Goal: Find specific page/section: Find specific page/section

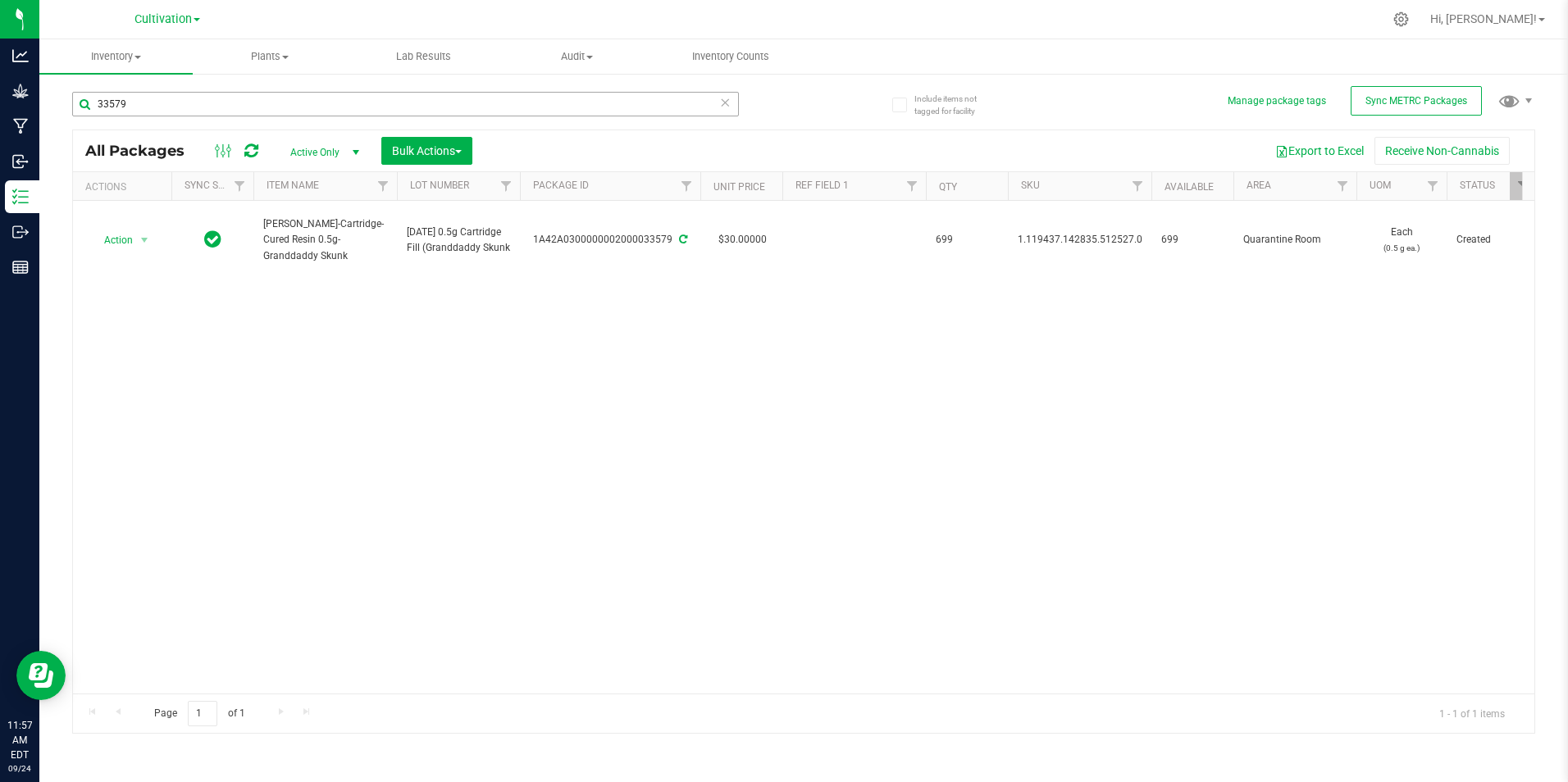
click at [243, 107] on input "33579" at bounding box center [405, 104] width 666 height 25
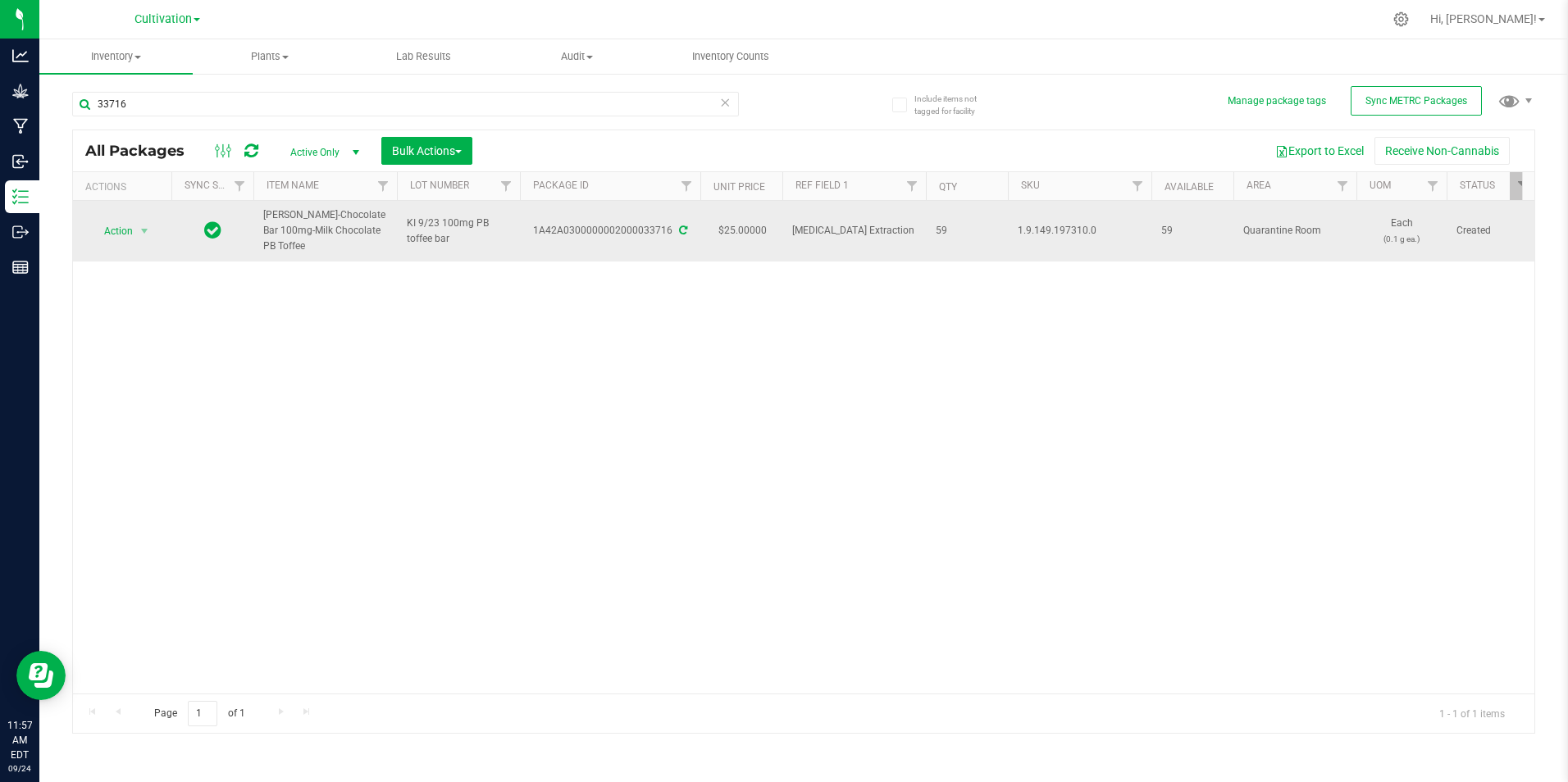
drag, startPoint x: 300, startPoint y: 242, endPoint x: 265, endPoint y: 212, distance: 46.1
click at [265, 212] on span "[PERSON_NAME]-Chocolate Bar 100mg-Milk Chocolate PB Toffee" at bounding box center [325, 231] width 124 height 47
copy span "[PERSON_NAME]-Chocolate Bar 100mg-Milk Chocolate PB Toffee"
drag, startPoint x: 534, startPoint y: 230, endPoint x: 670, endPoint y: 229, distance: 136.0
click at [671, 229] on div "1A42A0300000002000033716" at bounding box center [609, 231] width 185 height 16
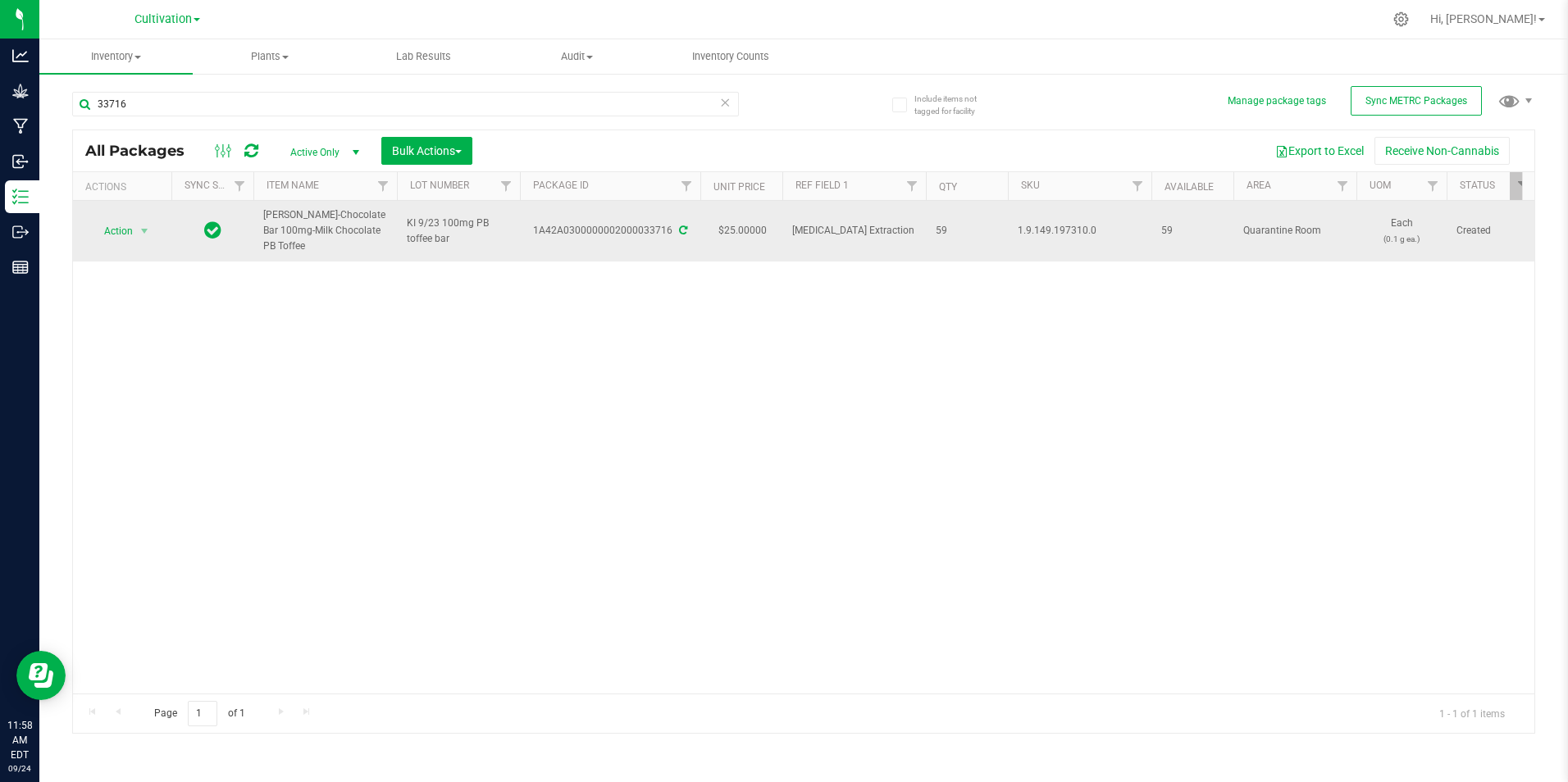
drag, startPoint x: 670, startPoint y: 229, endPoint x: 651, endPoint y: 231, distance: 19.1
copy div "1A42A0300000002000033716"
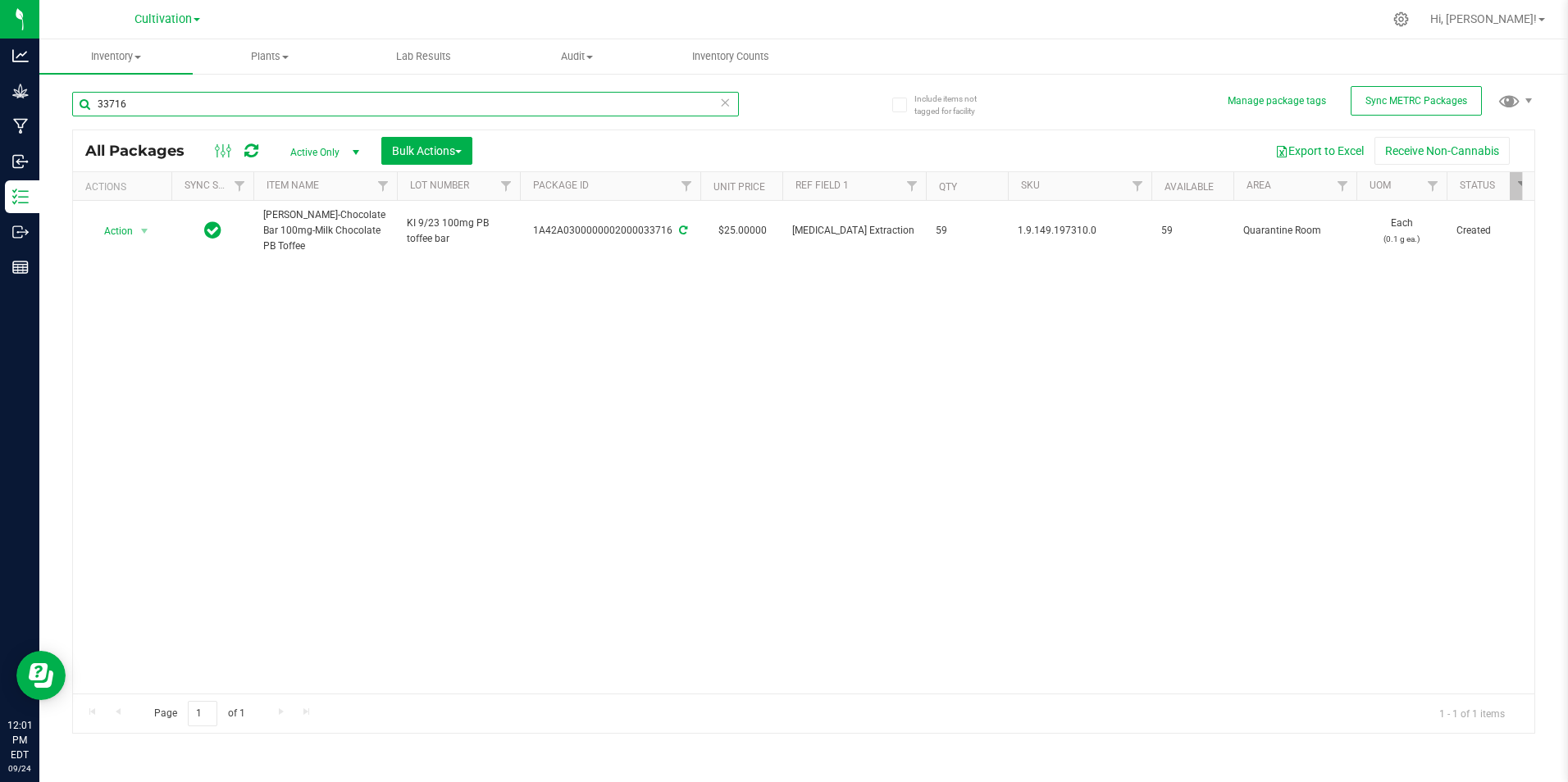
click at [257, 105] on input "33716" at bounding box center [405, 104] width 666 height 25
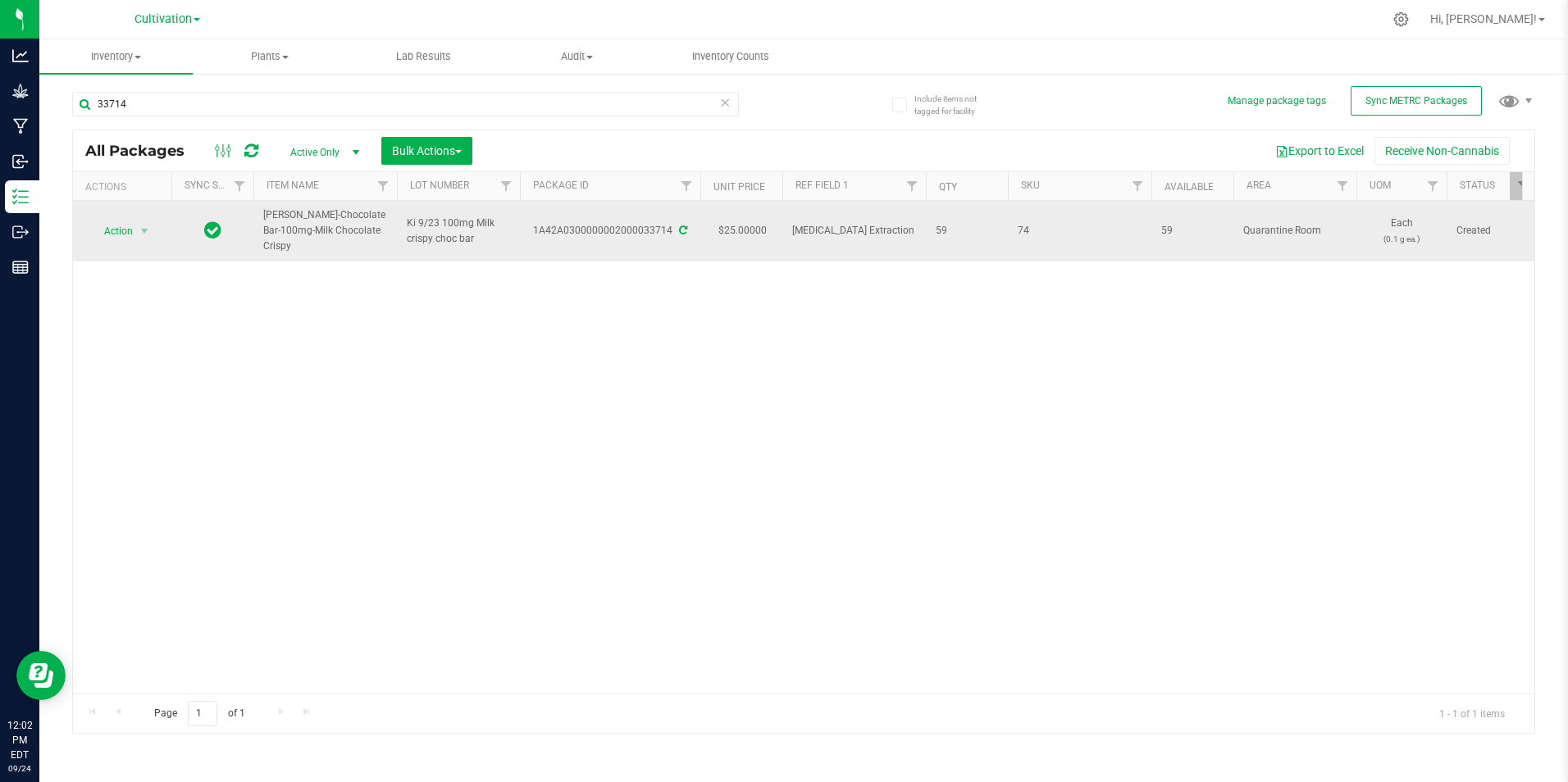
drag, startPoint x: 309, startPoint y: 248, endPoint x: 266, endPoint y: 209, distance: 58.1
click at [266, 209] on span "[PERSON_NAME]-Chocolate Bar-100mg-Milk Chocolate Crispy" at bounding box center [325, 231] width 124 height 47
drag, startPoint x: 266, startPoint y: 209, endPoint x: 276, endPoint y: 210, distance: 10.0
copy span "[PERSON_NAME]-Chocolate Bar-100mg-Milk Chocolate Crispy"
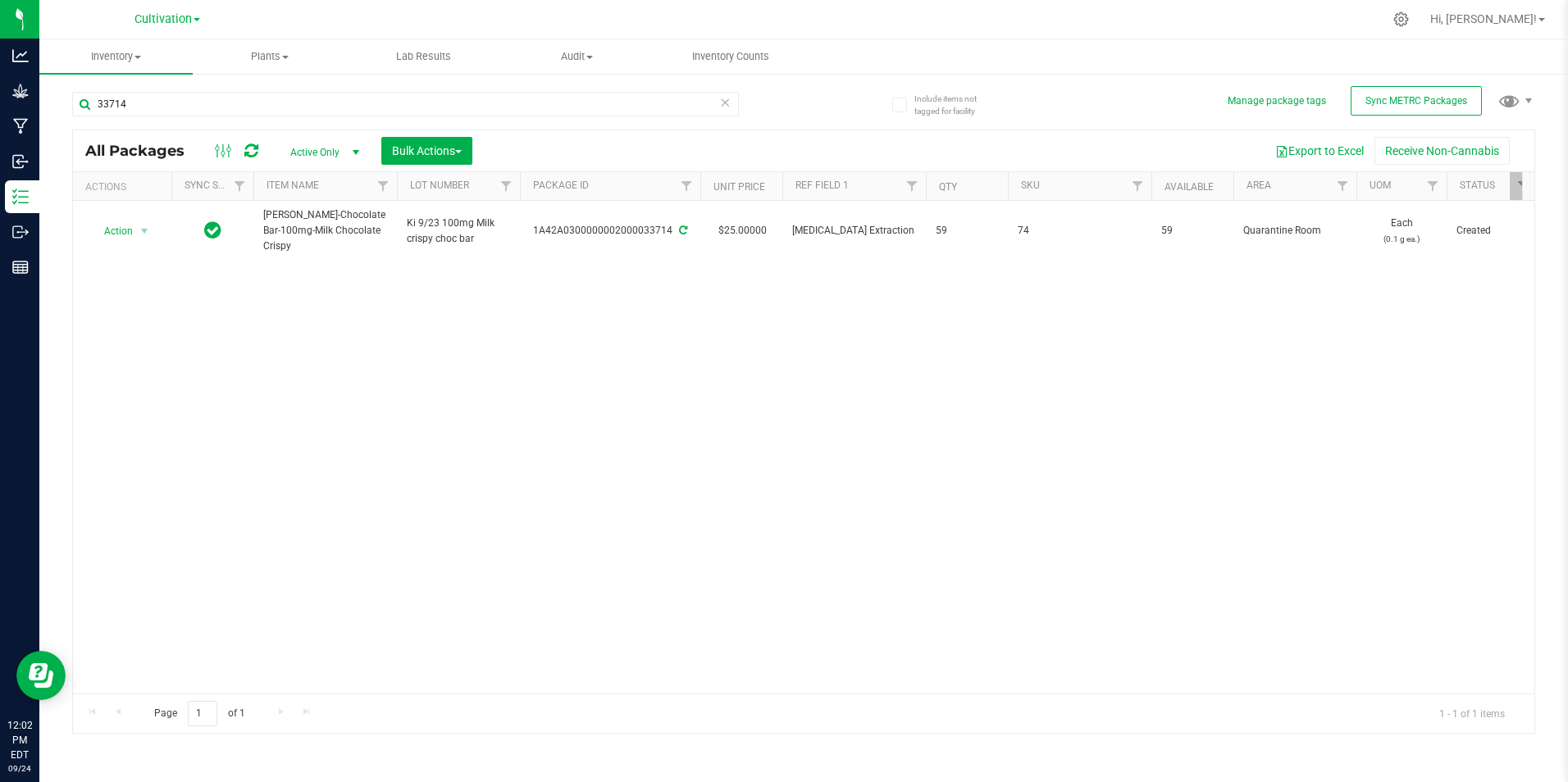
click at [209, 117] on div "33714" at bounding box center [405, 111] width 666 height 38
click at [207, 111] on input "33714" at bounding box center [405, 104] width 666 height 25
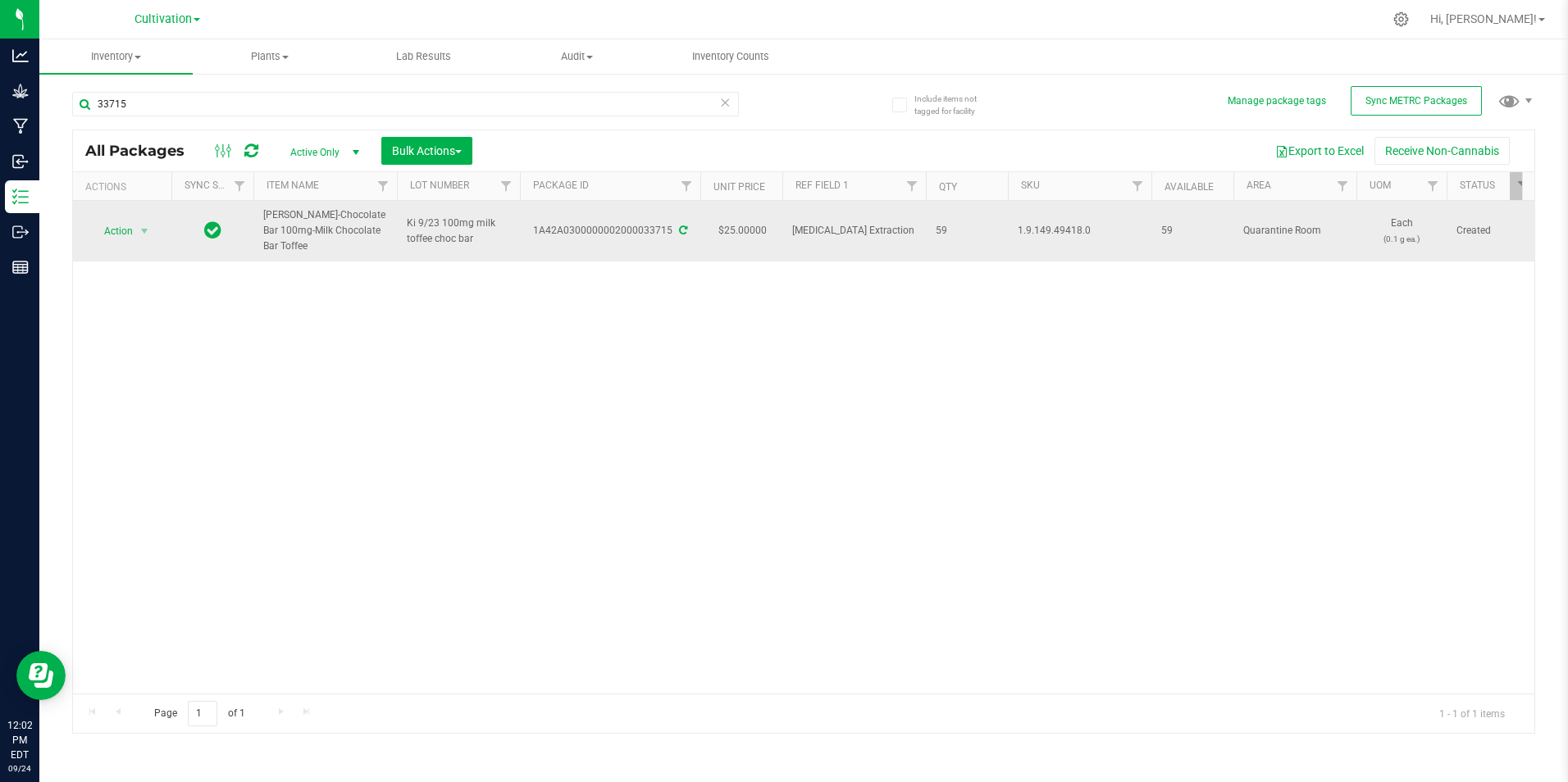
drag, startPoint x: 294, startPoint y: 245, endPoint x: 261, endPoint y: 229, distance: 36.7
click at [261, 229] on td "[PERSON_NAME]-Chocolate Bar 100mg-Milk Chocolate Bar Toffee" at bounding box center [325, 231] width 143 height 61
drag, startPoint x: 261, startPoint y: 229, endPoint x: 271, endPoint y: 226, distance: 10.4
copy span "[PERSON_NAME]-Chocolate Bar 100mg-Milk Chocolate Bar Toffee"
drag, startPoint x: 533, startPoint y: 232, endPoint x: 667, endPoint y: 240, distance: 134.2
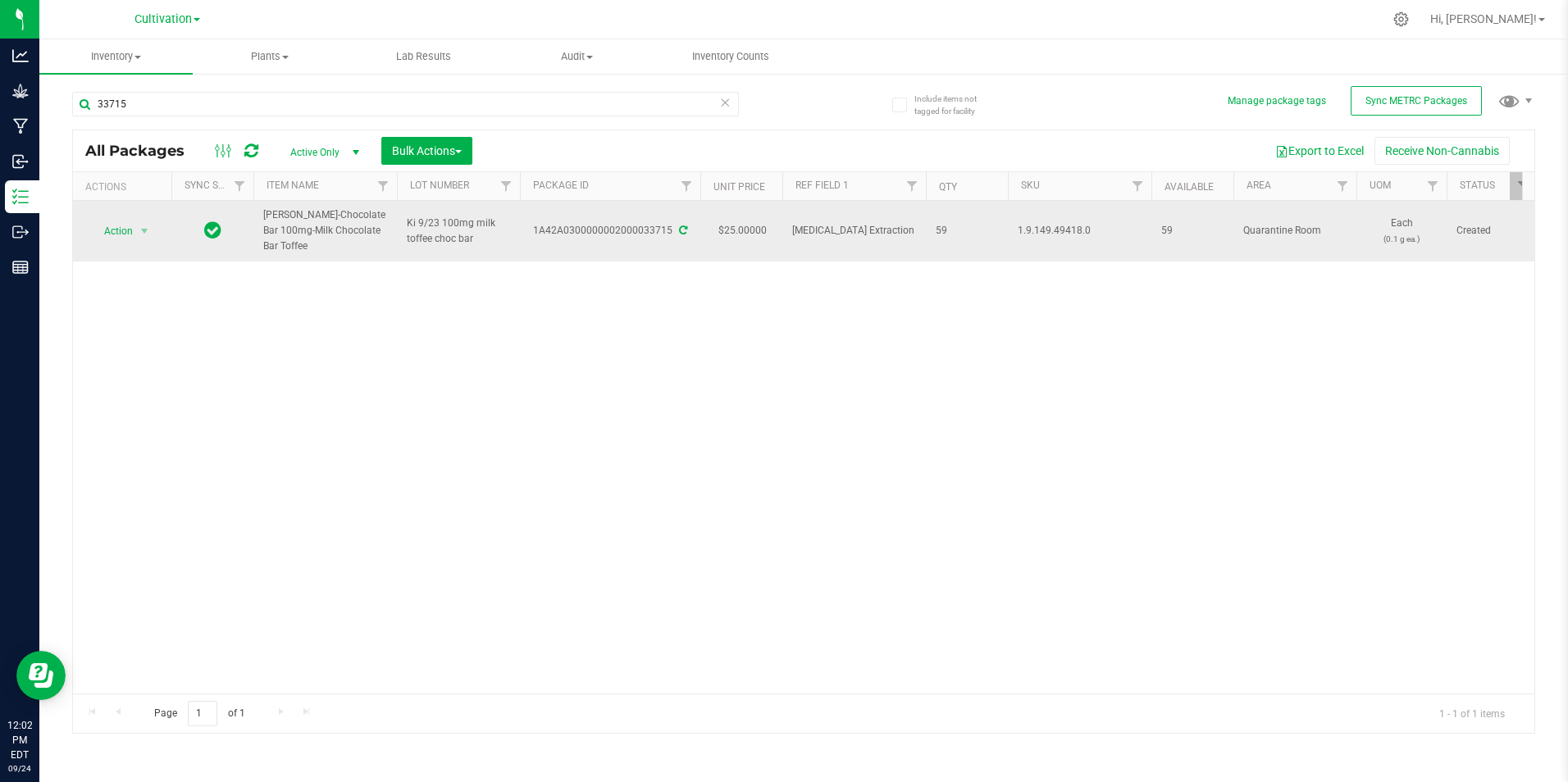
click at [667, 240] on td "1A42A0300000002000033715" at bounding box center [610, 231] width 181 height 61
drag, startPoint x: 667, startPoint y: 240, endPoint x: 649, endPoint y: 230, distance: 20.6
copy div "1A42A0300000002000033715"
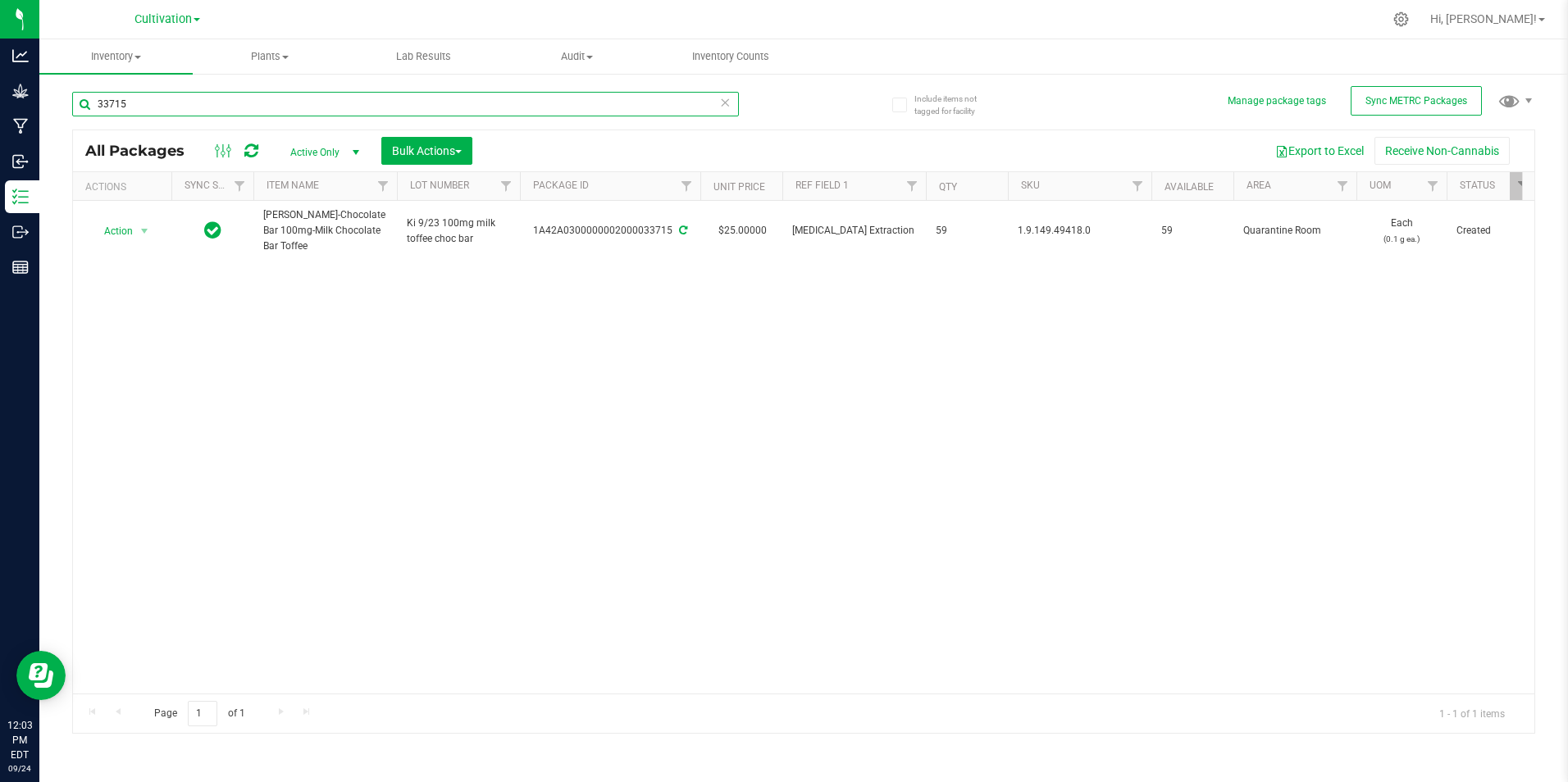
click at [142, 111] on input "33715" at bounding box center [405, 104] width 666 height 25
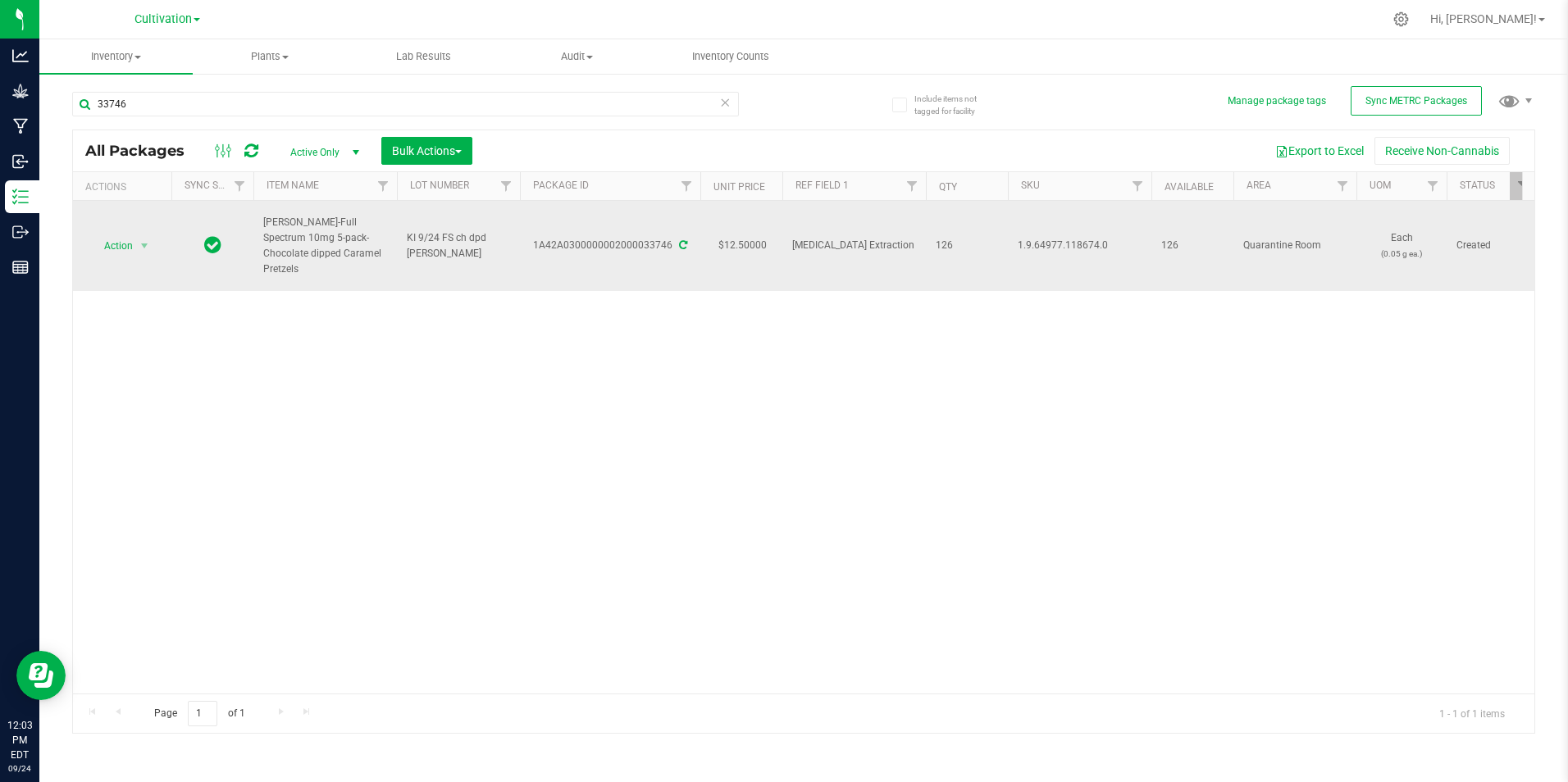
drag, startPoint x: 534, startPoint y: 242, endPoint x: 670, endPoint y: 255, distance: 136.6
click at [670, 255] on td "1A42A0300000002000033746" at bounding box center [610, 246] width 181 height 90
drag, startPoint x: 670, startPoint y: 255, endPoint x: 657, endPoint y: 241, distance: 19.1
copy div "1A42A0300000002000033746"
drag, startPoint x: 323, startPoint y: 270, endPoint x: 261, endPoint y: 233, distance: 72.2
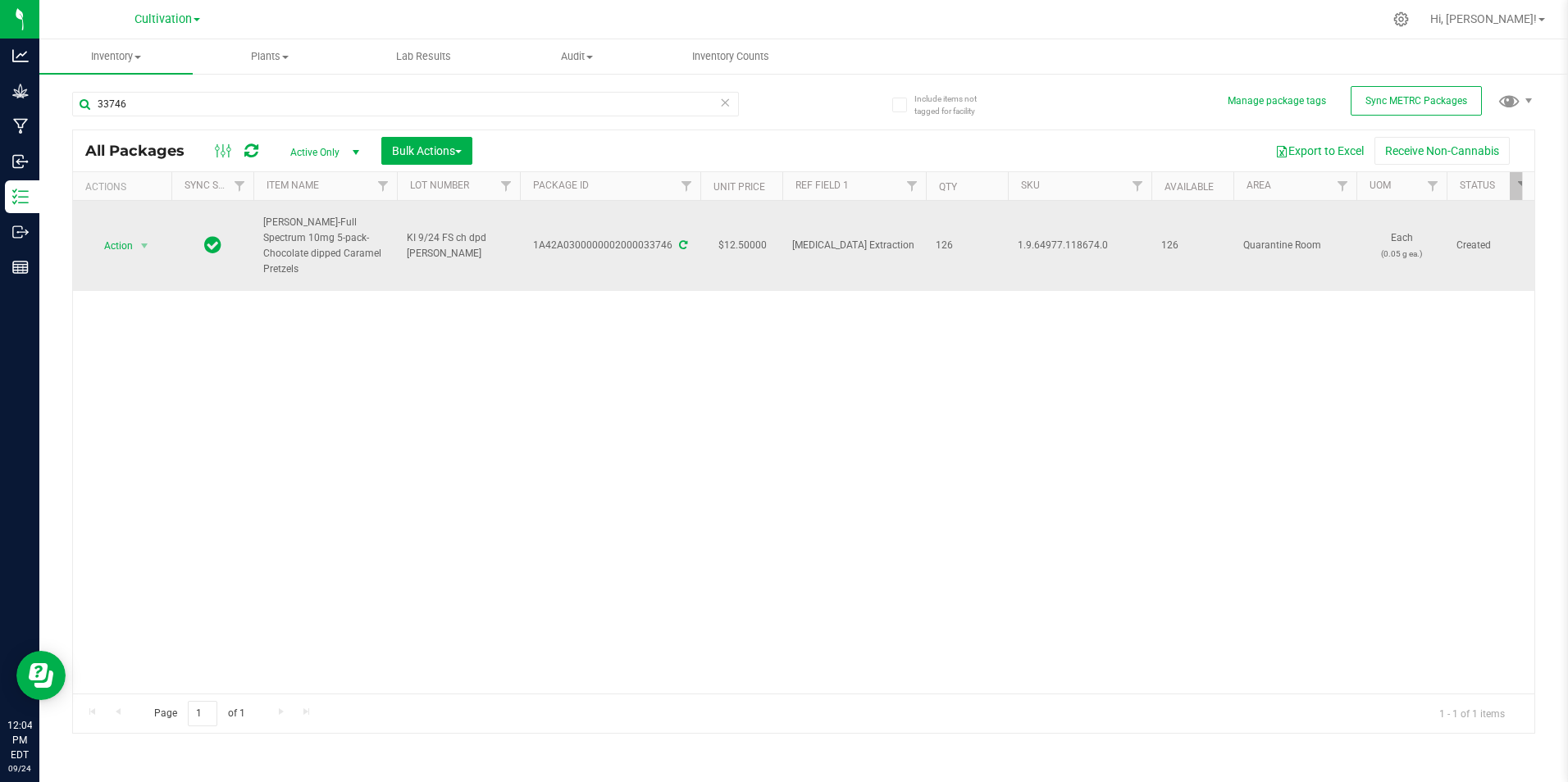
click at [261, 233] on td "[PERSON_NAME]-Full Spectrum 10mg 5-pack-Chocolate dipped Caramel Pretzels" at bounding box center [325, 246] width 143 height 90
drag, startPoint x: 266, startPoint y: 233, endPoint x: 255, endPoint y: 215, distance: 21.1
click at [255, 215] on td "[PERSON_NAME]-Full Spectrum 10mg 5-pack-Chocolate dipped Caramel Pretzels" at bounding box center [325, 246] width 143 height 90
drag, startPoint x: 264, startPoint y: 226, endPoint x: 346, endPoint y: 264, distance: 90.4
click at [346, 264] on span "[PERSON_NAME]-Full Spectrum 10mg 5-pack-Chocolate dipped Caramel Pretzels" at bounding box center [325, 247] width 124 height 63
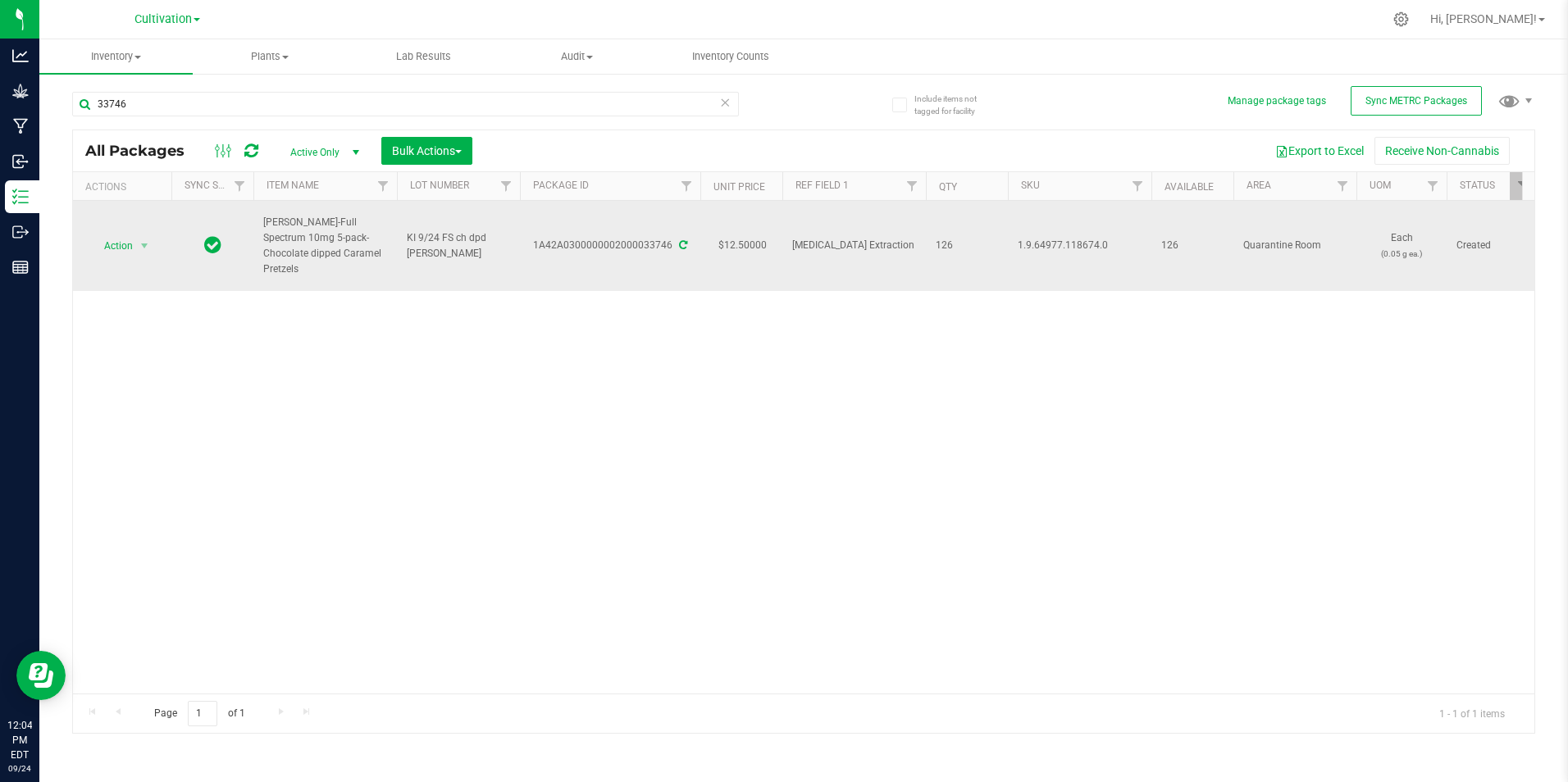
drag, startPoint x: 346, startPoint y: 264, endPoint x: 319, endPoint y: 255, distance: 28.5
copy span "[PERSON_NAME]-Full Spectrum 10mg 5-pack-Chocolate dipped Caramel Pretzels"
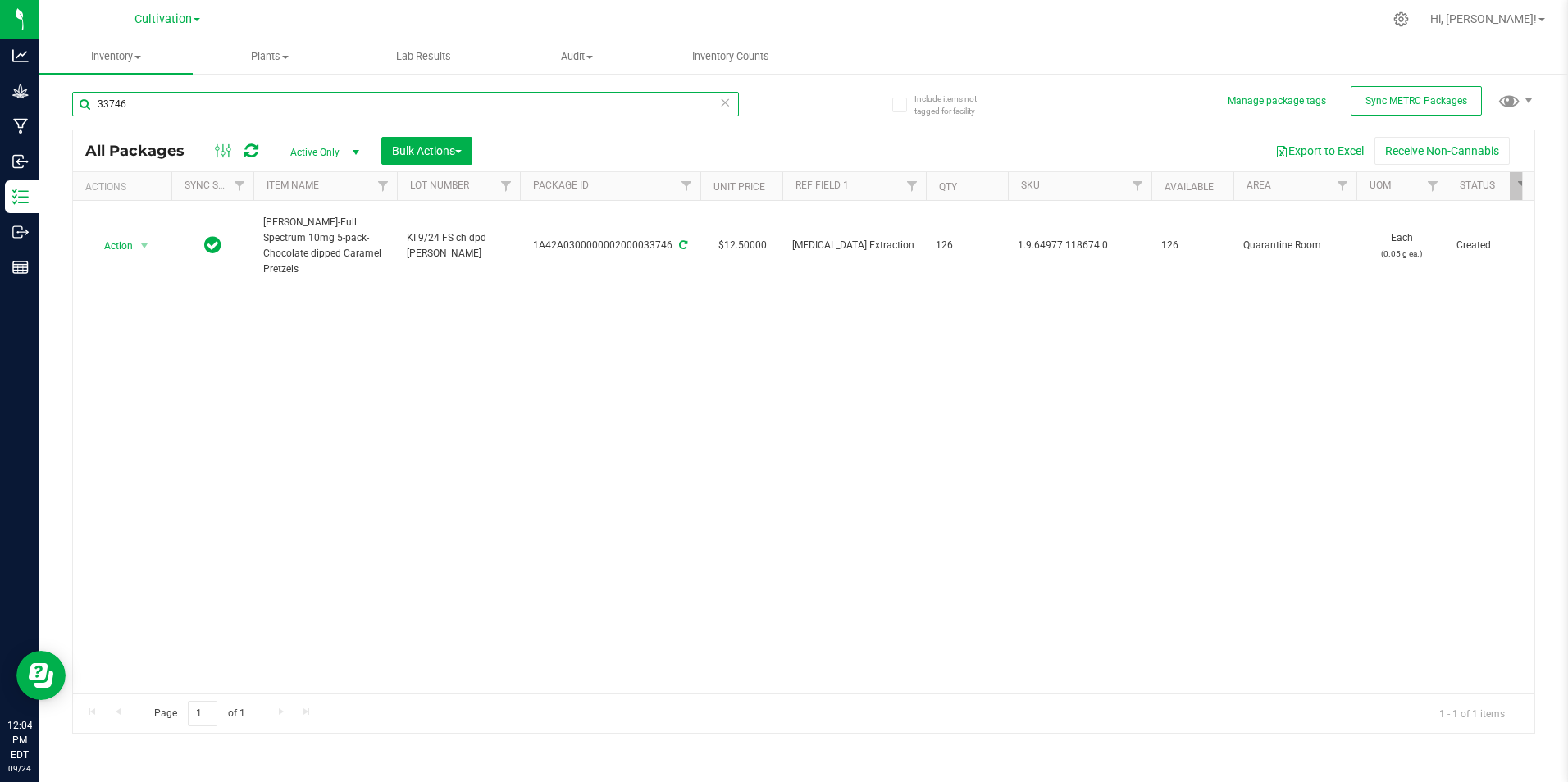
click at [246, 106] on input "33746" at bounding box center [405, 104] width 666 height 25
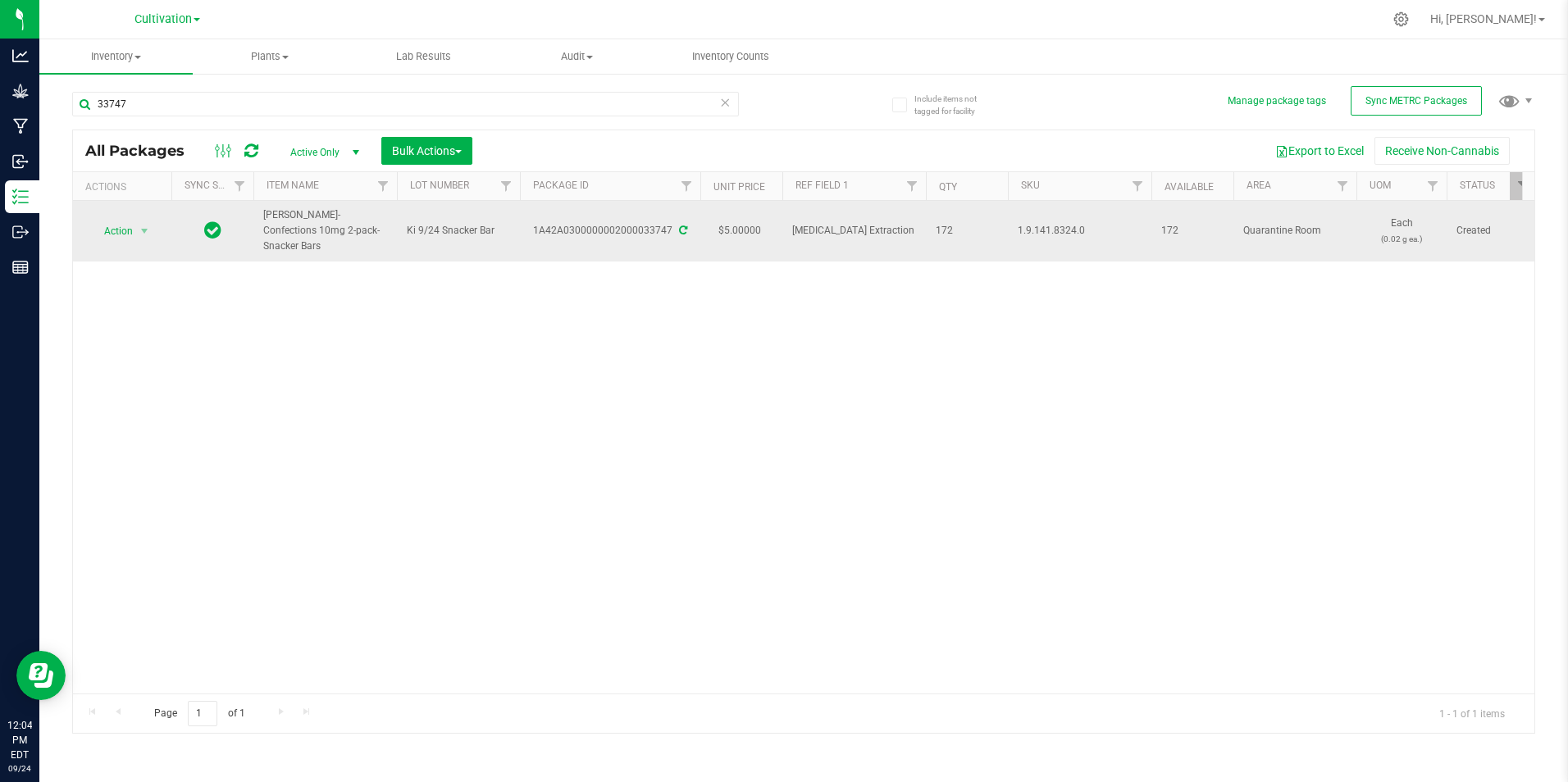
drag, startPoint x: 350, startPoint y: 235, endPoint x: 263, endPoint y: 226, distance: 87.5
click at [263, 226] on td "[PERSON_NAME]-Confections 10mg 2-pack-Snacker Bars" at bounding box center [325, 231] width 143 height 61
drag, startPoint x: 263, startPoint y: 226, endPoint x: 263, endPoint y: 203, distance: 23.0
click at [263, 203] on td "[PERSON_NAME]-Confections 10mg 2-pack-Snacker Bars" at bounding box center [325, 231] width 143 height 61
drag, startPoint x: 289, startPoint y: 216, endPoint x: 352, endPoint y: 238, distance: 66.7
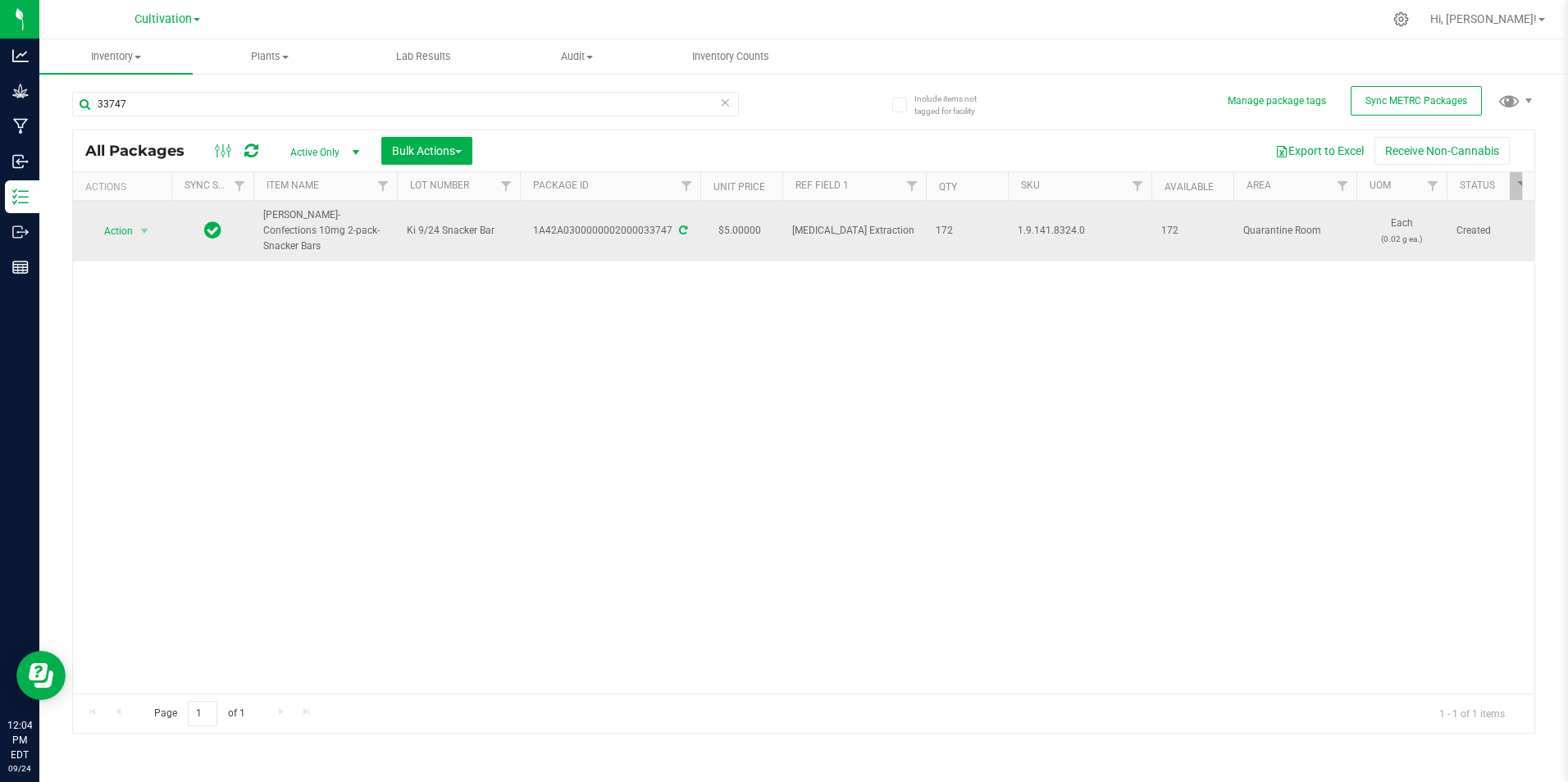
click at [352, 238] on td "[PERSON_NAME]-Confections 10mg 2-pack-Snacker Bars" at bounding box center [325, 231] width 143 height 61
drag, startPoint x: 352, startPoint y: 238, endPoint x: 333, endPoint y: 231, distance: 20.2
copy span "[PERSON_NAME]-Confections 10mg 2-pack-Snacker Bars"
drag, startPoint x: 529, startPoint y: 228, endPoint x: 661, endPoint y: 234, distance: 132.1
click at [666, 236] on td "1A42A0300000002000033747" at bounding box center [610, 231] width 181 height 61
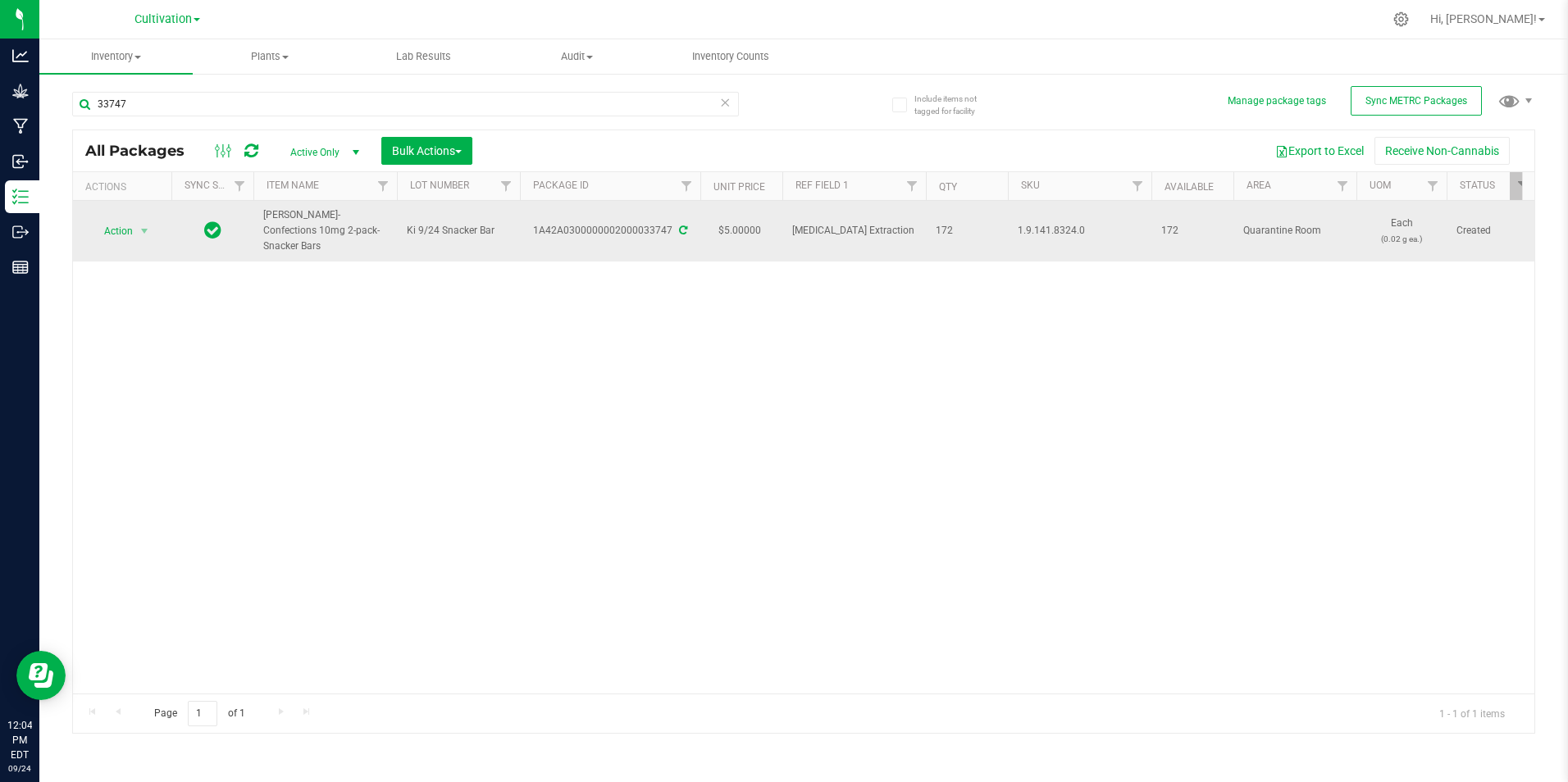
drag, startPoint x: 661, startPoint y: 234, endPoint x: 647, endPoint y: 245, distance: 17.8
click at [647, 245] on td "1A42A0300000002000033747" at bounding box center [610, 231] width 181 height 61
drag, startPoint x: 665, startPoint y: 229, endPoint x: 629, endPoint y: 229, distance: 36.0
click at [629, 229] on div "1A42A0300000002000033747" at bounding box center [609, 231] width 185 height 16
drag, startPoint x: 629, startPoint y: 229, endPoint x: 673, endPoint y: 230, distance: 44.0
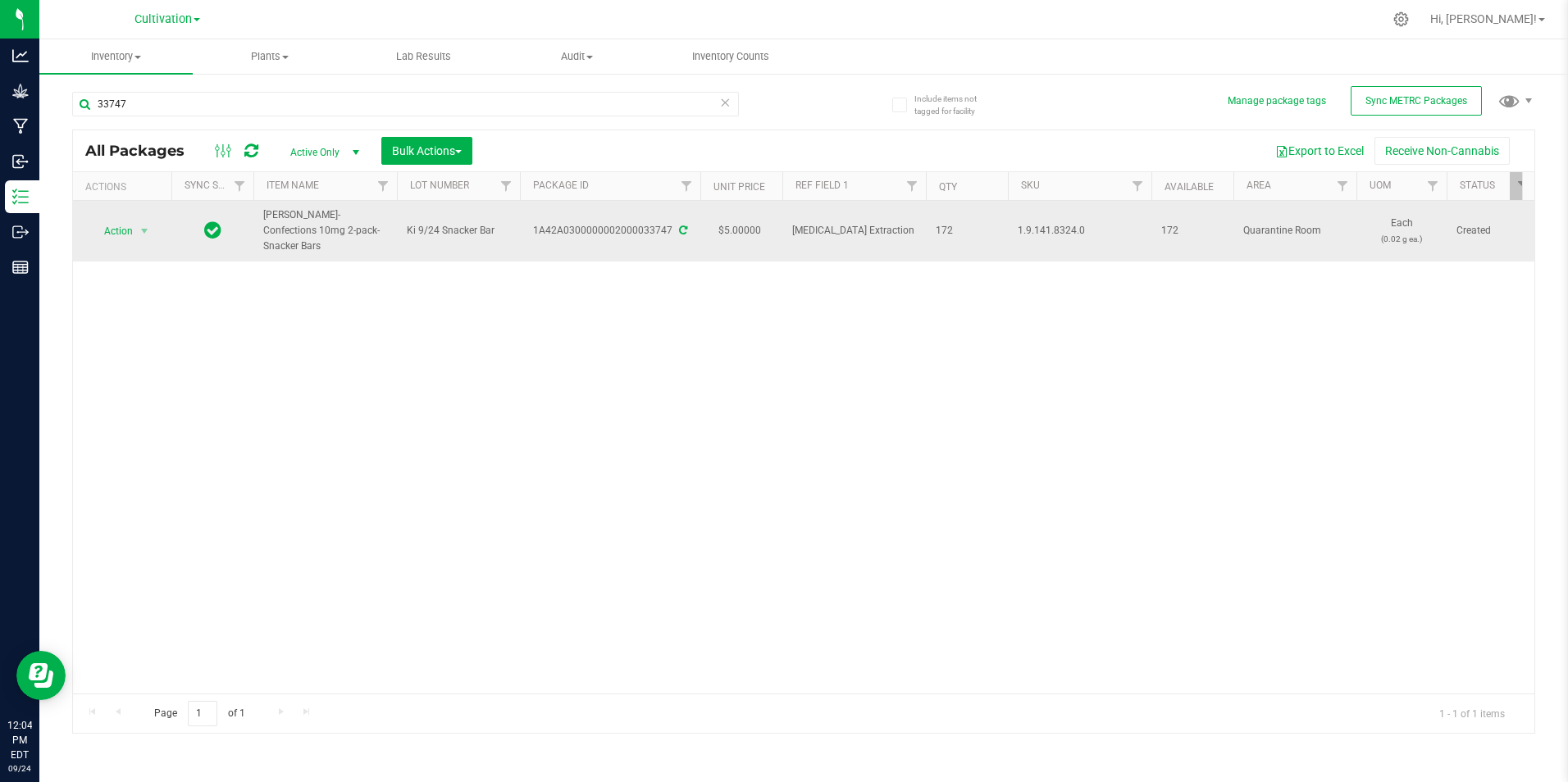
click at [673, 230] on div "1A42A0300000002000033747" at bounding box center [609, 231] width 185 height 16
drag, startPoint x: 673, startPoint y: 230, endPoint x: 658, endPoint y: 223, distance: 16.6
copy div "1A42A0300000002000033747"
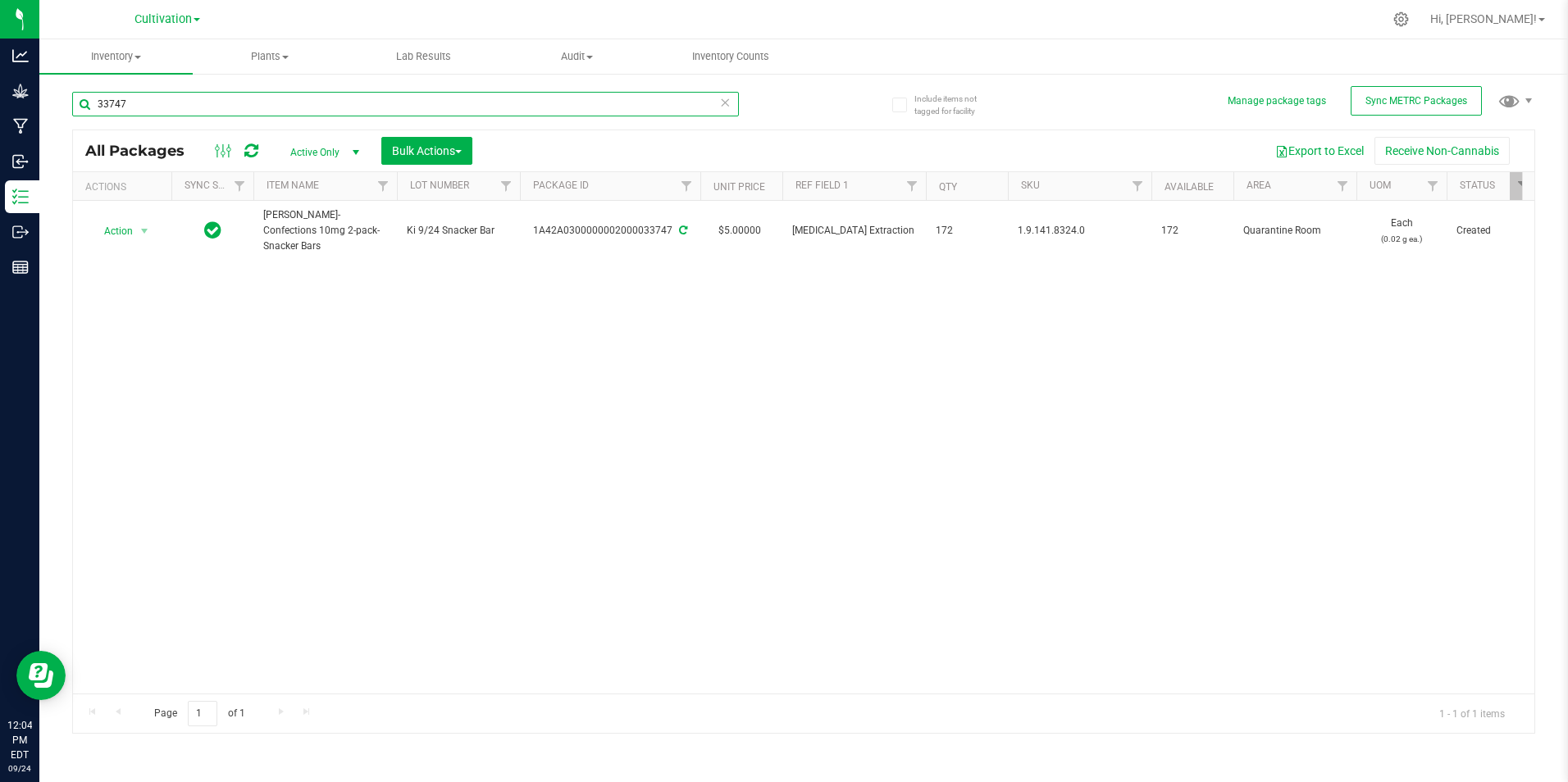
click at [272, 111] on input "33747" at bounding box center [405, 104] width 666 height 25
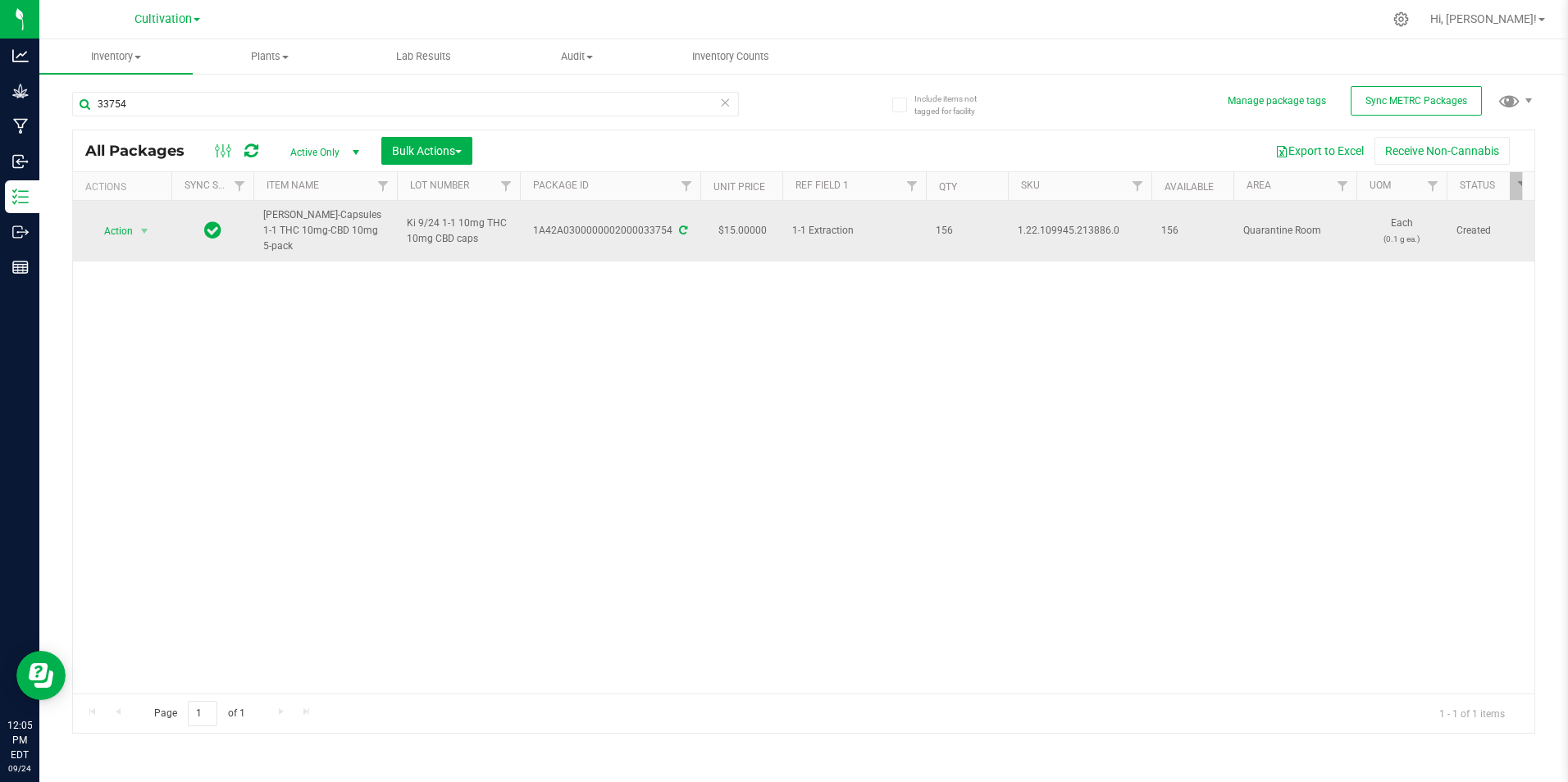
drag, startPoint x: 369, startPoint y: 234, endPoint x: 263, endPoint y: 212, distance: 108.3
click at [263, 212] on td "[PERSON_NAME]-Capsules 1-1 THC 10mg-CBD 10mg 5-pack" at bounding box center [325, 231] width 143 height 61
drag, startPoint x: 263, startPoint y: 212, endPoint x: 374, endPoint y: 234, distance: 113.2
click at [374, 234] on td "[PERSON_NAME]-Capsules 1-1 THC 10mg-CBD 10mg 5-pack" at bounding box center [325, 231] width 143 height 61
drag, startPoint x: 374, startPoint y: 234, endPoint x: 358, endPoint y: 231, distance: 16.3
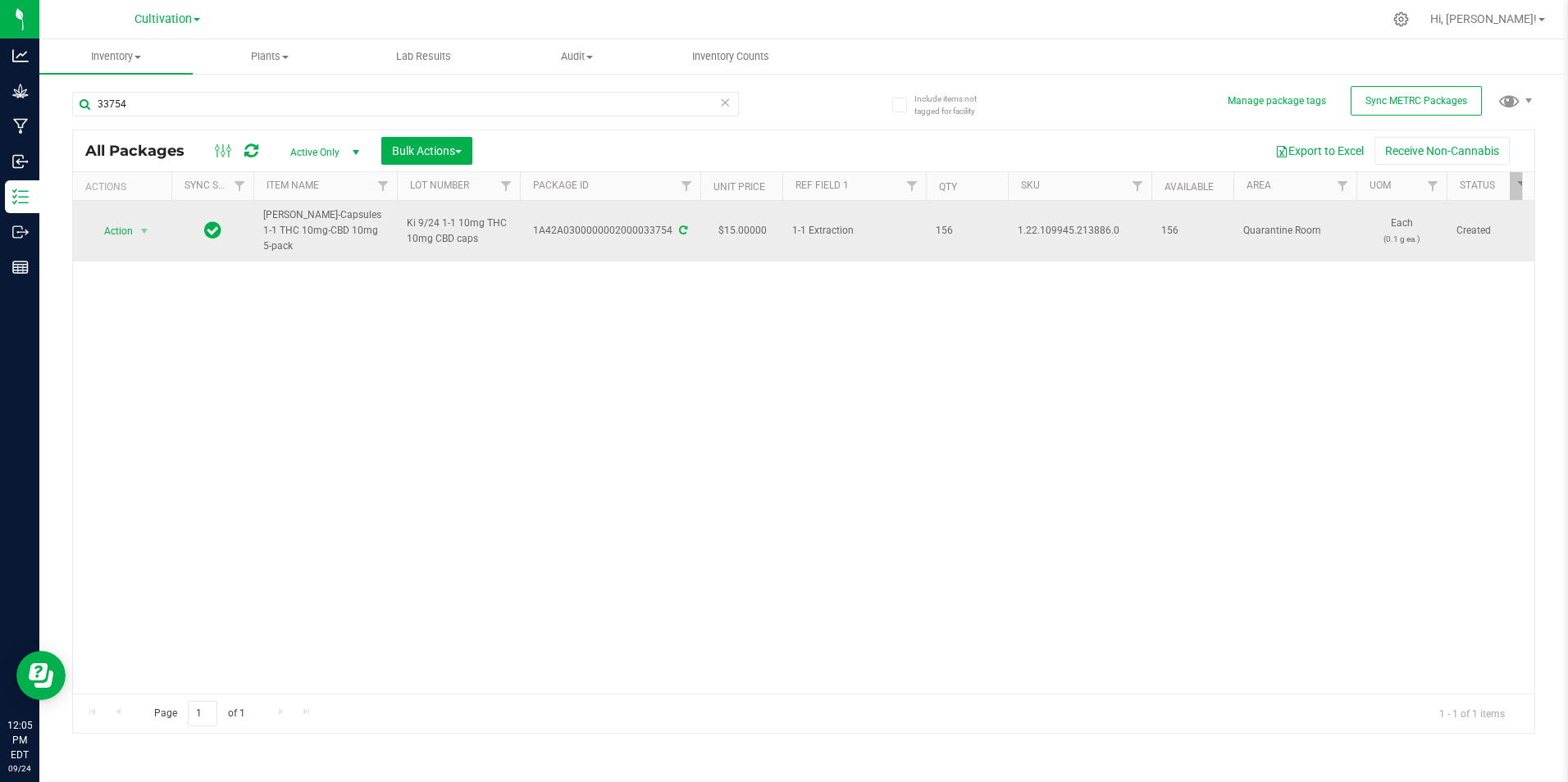
copy span "[PERSON_NAME]-Capsules 1-1 THC 10mg-CBD 10mg 5-pack"
drag, startPoint x: 536, startPoint y: 227, endPoint x: 667, endPoint y: 234, distance: 131.2
click at [667, 234] on td "1A42A0300000002000033754" at bounding box center [610, 231] width 181 height 61
drag, startPoint x: 667, startPoint y: 234, endPoint x: 656, endPoint y: 218, distance: 19.4
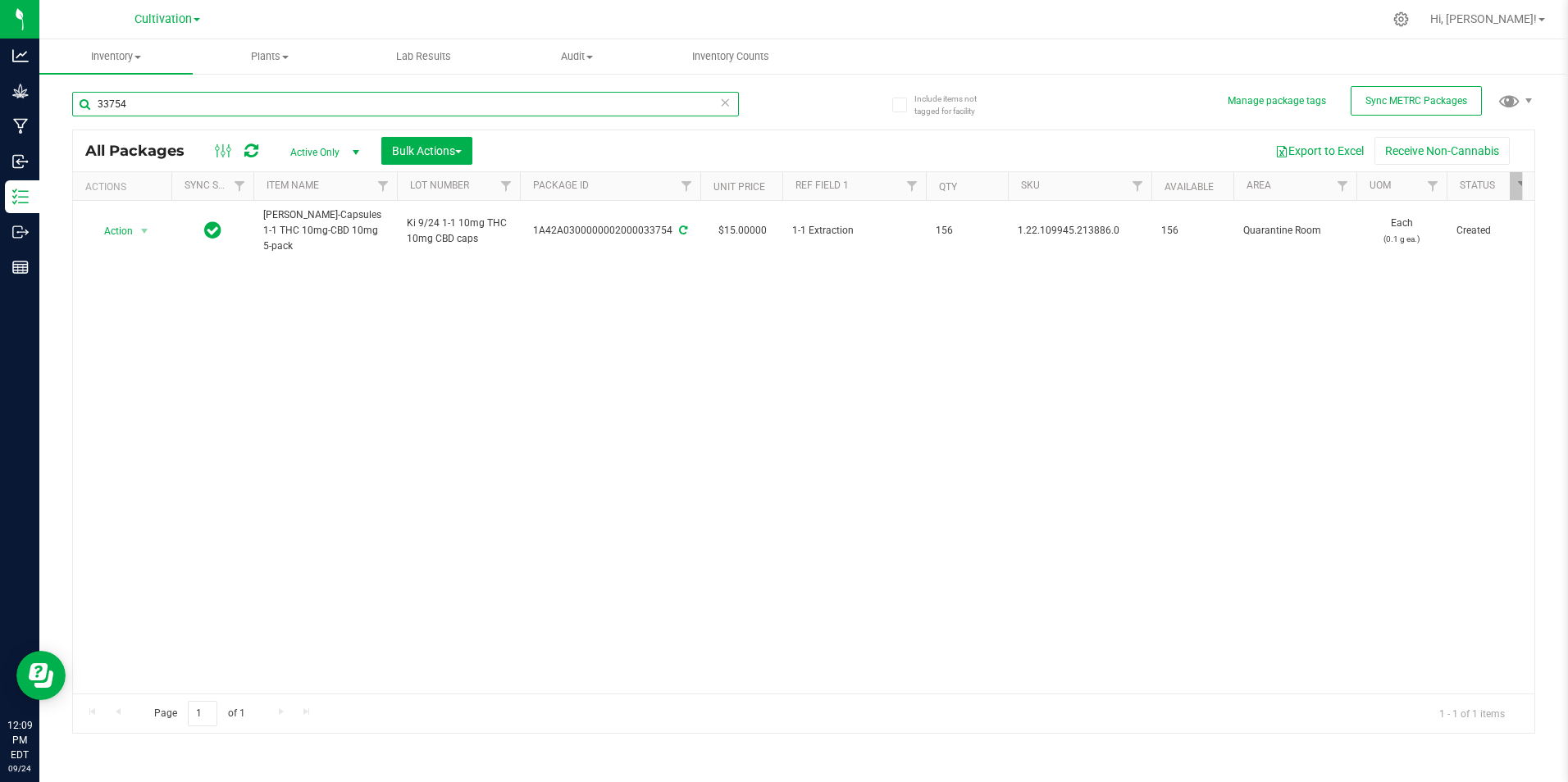
click at [140, 95] on input "33754" at bounding box center [405, 104] width 666 height 25
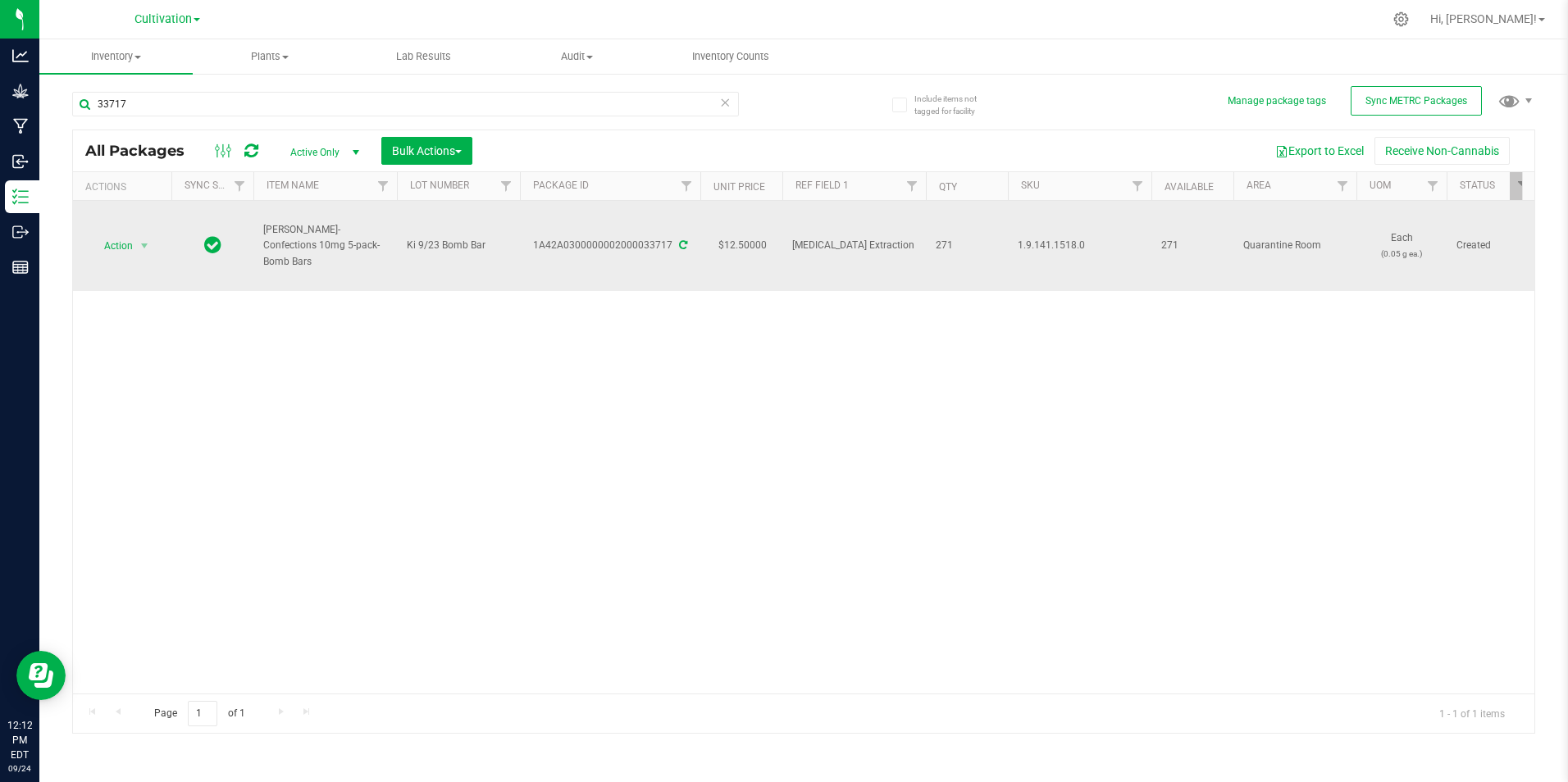
drag, startPoint x: 322, startPoint y: 255, endPoint x: 259, endPoint y: 236, distance: 65.8
click at [259, 236] on td "[PERSON_NAME]-Confections 10mg 5-pack-Bomb Bars" at bounding box center [325, 246] width 143 height 90
drag, startPoint x: 259, startPoint y: 236, endPoint x: 281, endPoint y: 237, distance: 22.0
drag, startPoint x: 536, startPoint y: 244, endPoint x: 670, endPoint y: 254, distance: 134.4
click at [670, 254] on div "1A42A0300000002000033717" at bounding box center [609, 246] width 185 height 16
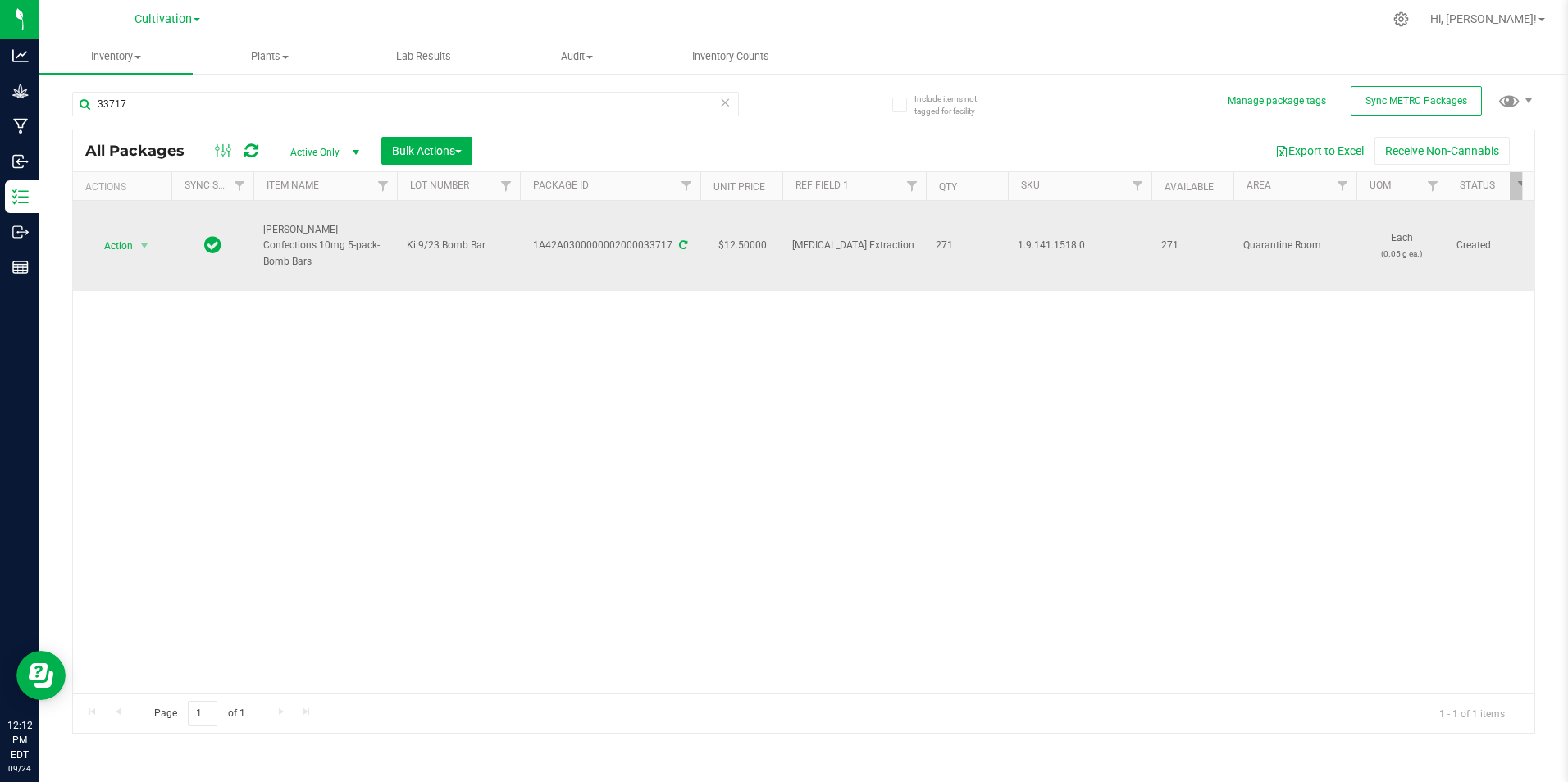
drag, startPoint x: 670, startPoint y: 254, endPoint x: 661, endPoint y: 247, distance: 11.4
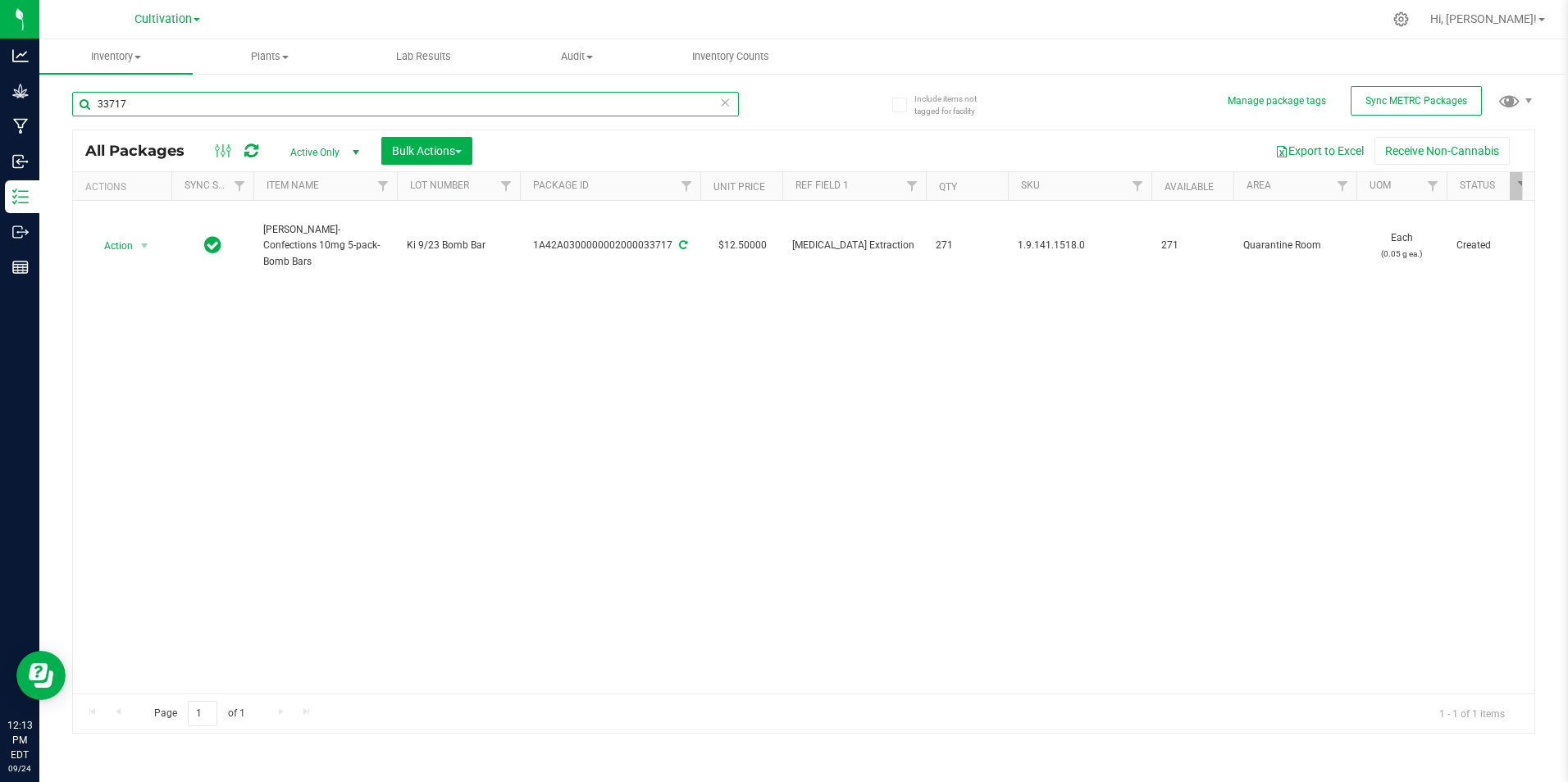
click at [248, 102] on input "33717" at bounding box center [405, 104] width 666 height 25
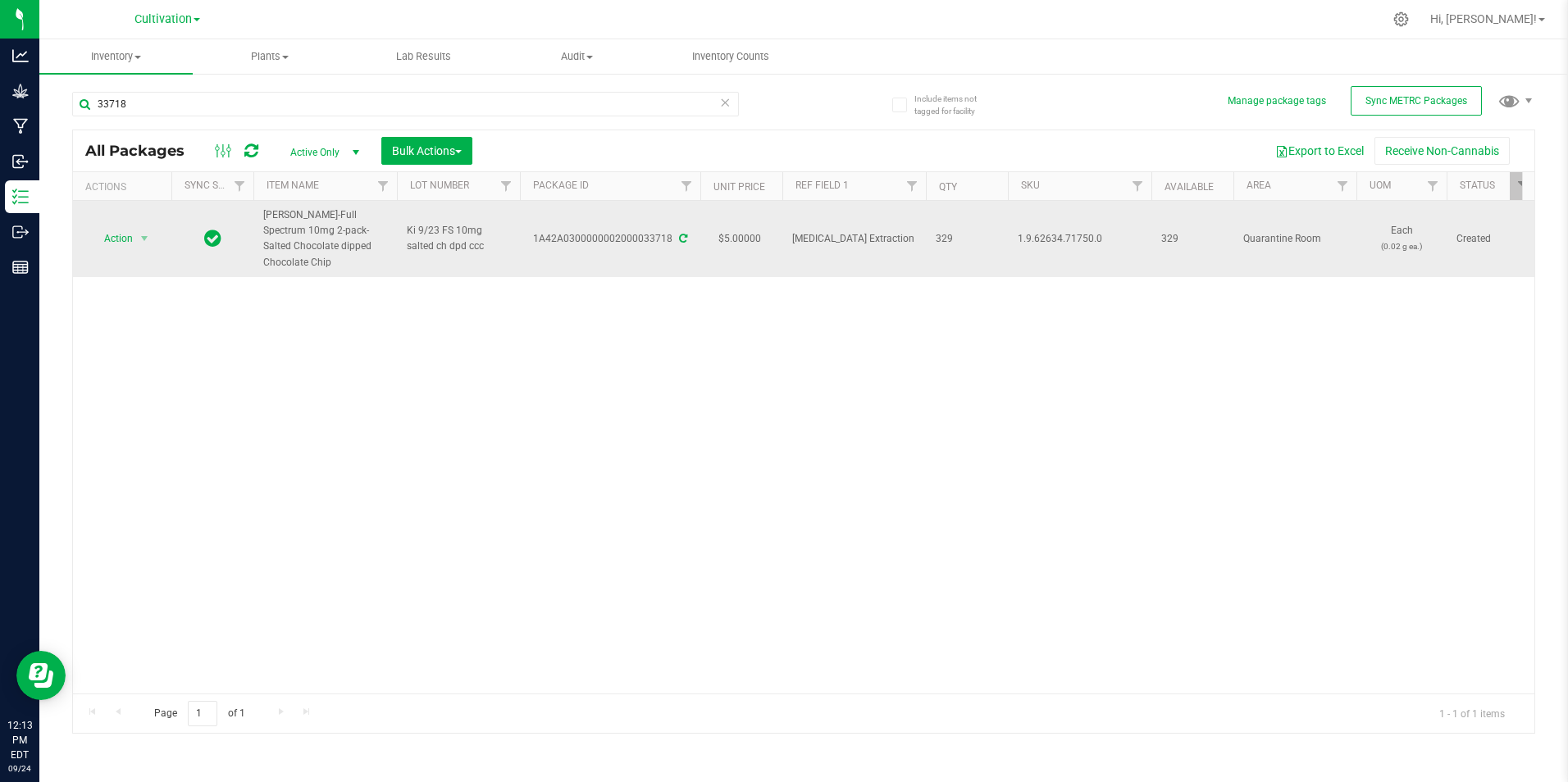
drag, startPoint x: 373, startPoint y: 242, endPoint x: 264, endPoint y: 215, distance: 112.3
click at [264, 215] on span "[PERSON_NAME]-Full Spectrum 10mg 2-pack-Salted Chocolate dipped Chocolate Chip" at bounding box center [325, 239] width 124 height 63
drag, startPoint x: 667, startPoint y: 234, endPoint x: 538, endPoint y: 226, distance: 129.2
click at [538, 231] on div "1A42A0300000002000033718" at bounding box center [609, 239] width 185 height 16
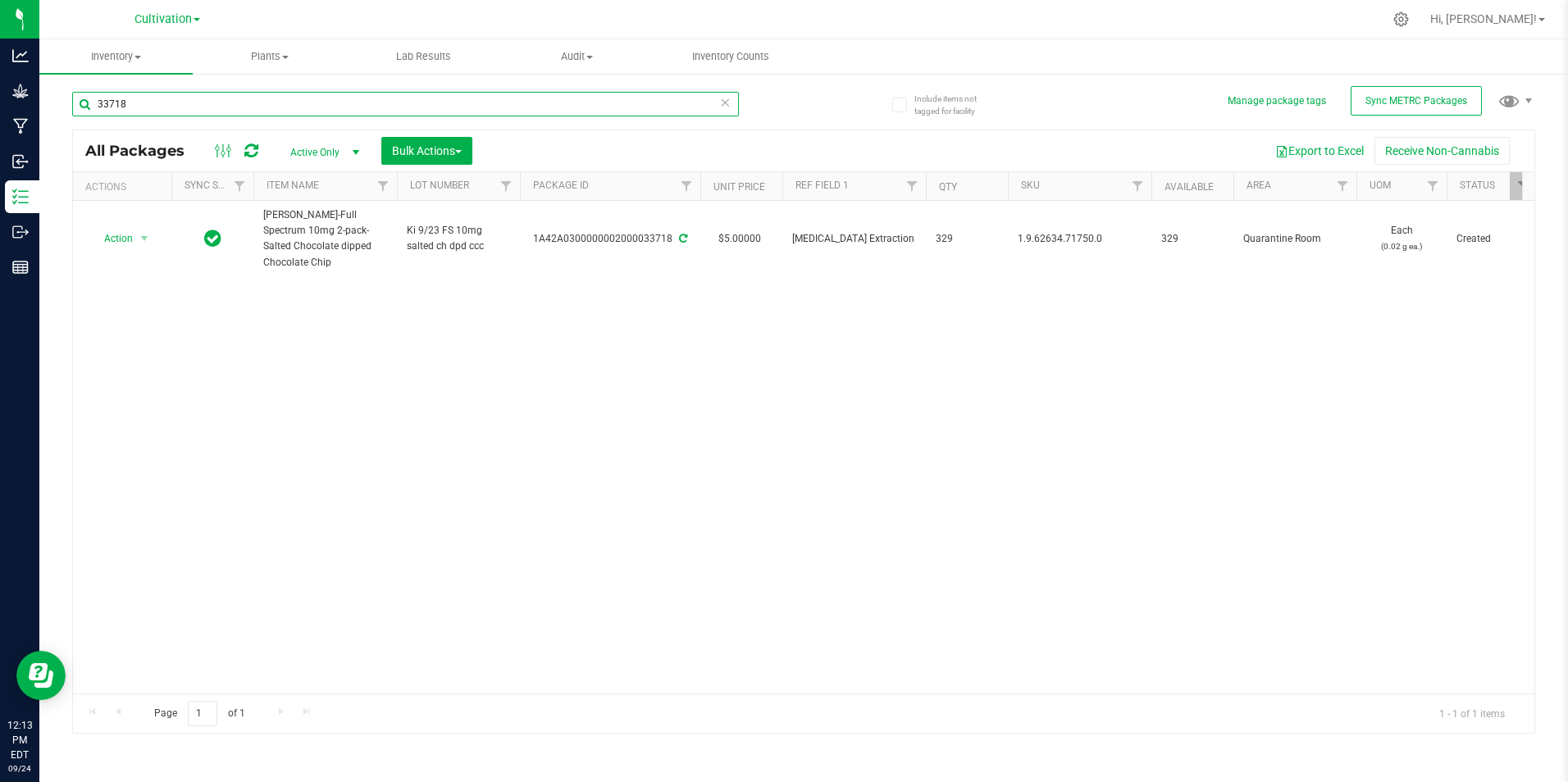
click at [210, 111] on input "33718" at bounding box center [405, 104] width 666 height 25
type input "33708"
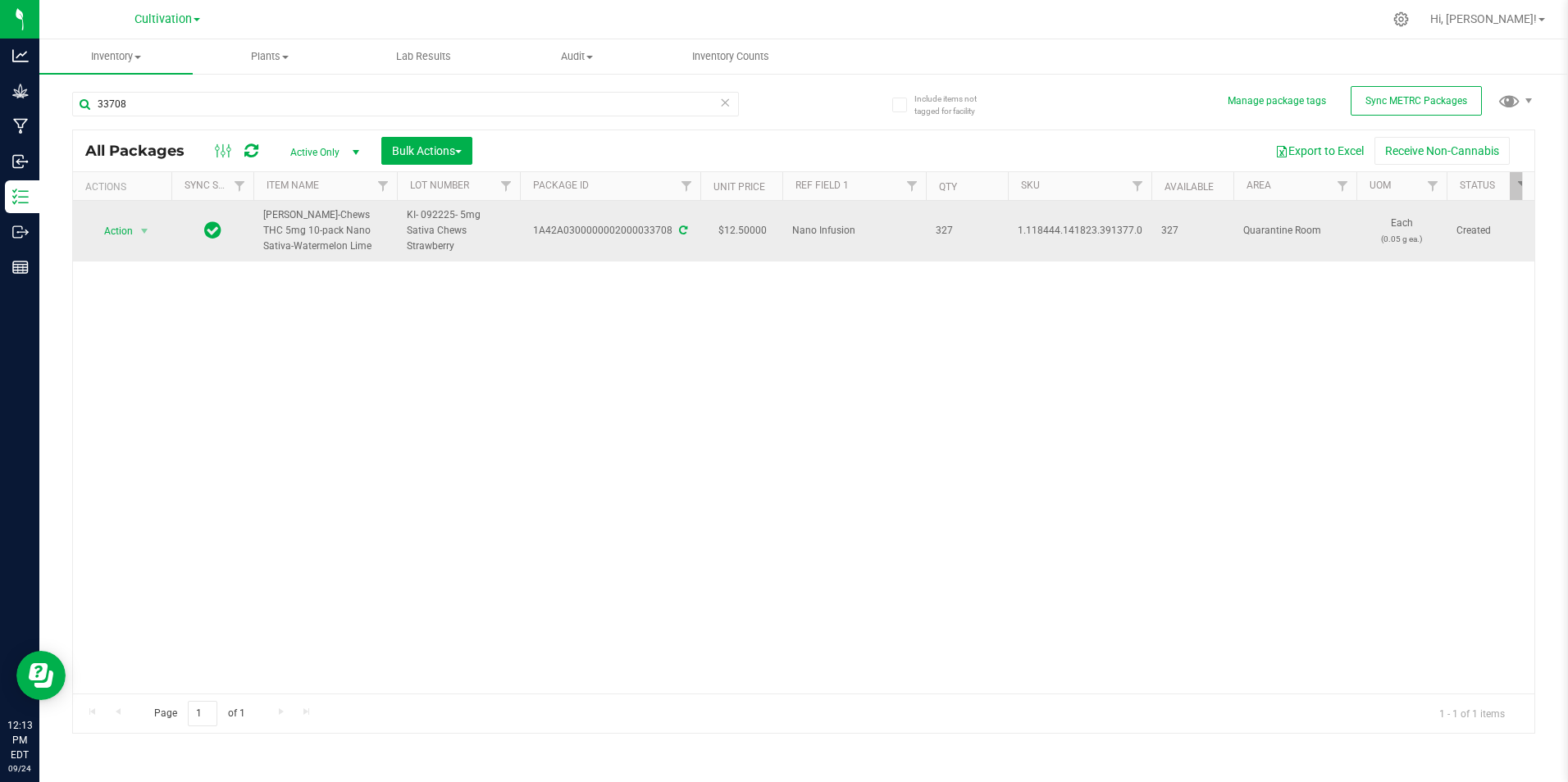
drag, startPoint x: 344, startPoint y: 243, endPoint x: 266, endPoint y: 208, distance: 85.5
click at [266, 208] on span "[PERSON_NAME]-Chews THC 5mg 10-pack Nano Sativa-Watermelon Lime" at bounding box center [325, 231] width 124 height 47
drag, startPoint x: 529, startPoint y: 221, endPoint x: 671, endPoint y: 233, distance: 142.5
click at [671, 233] on td "1A42A0300000002000033708" at bounding box center [610, 231] width 181 height 61
drag, startPoint x: 671, startPoint y: 233, endPoint x: 653, endPoint y: 235, distance: 18.1
